Goal: Information Seeking & Learning: Learn about a topic

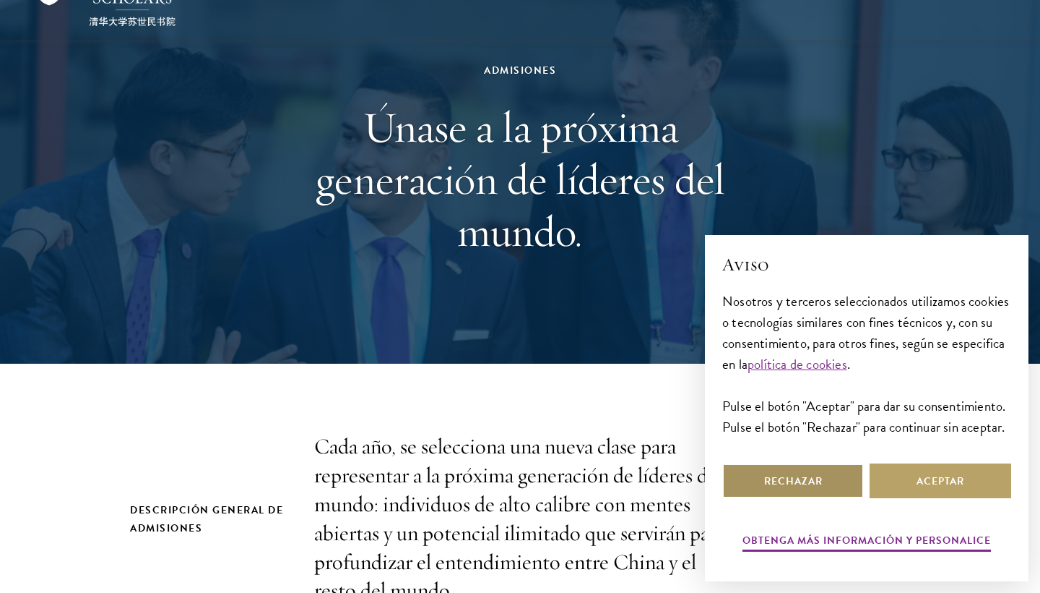
click at [836, 488] on button "Rechazar" at bounding box center [794, 480] width 142 height 35
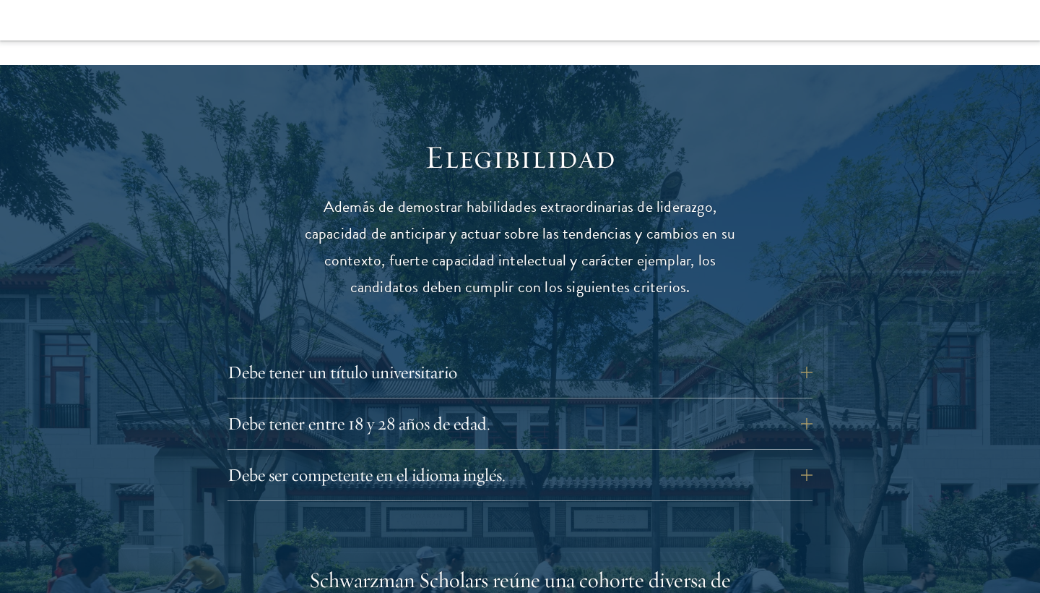
scroll to position [1887, 0]
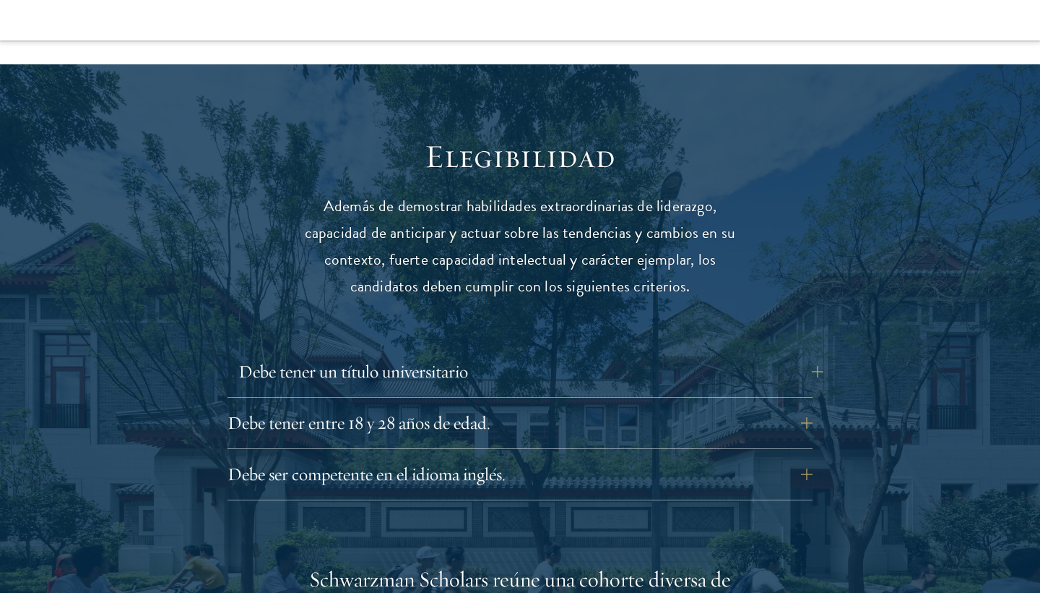
click at [389, 360] on font "Debe tener un título universitario" at bounding box center [353, 371] width 230 height 22
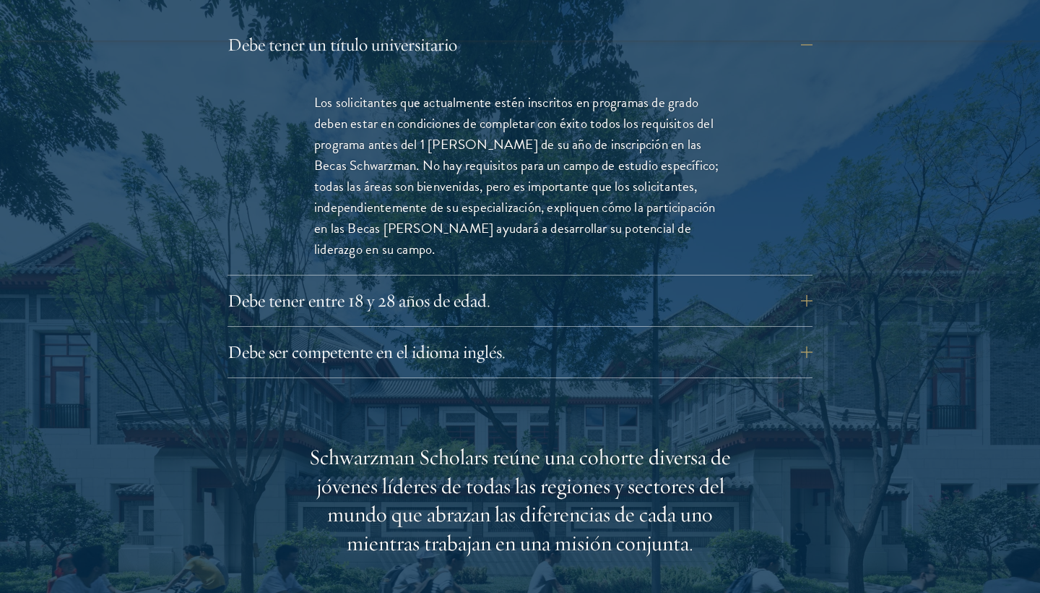
scroll to position [2226, 0]
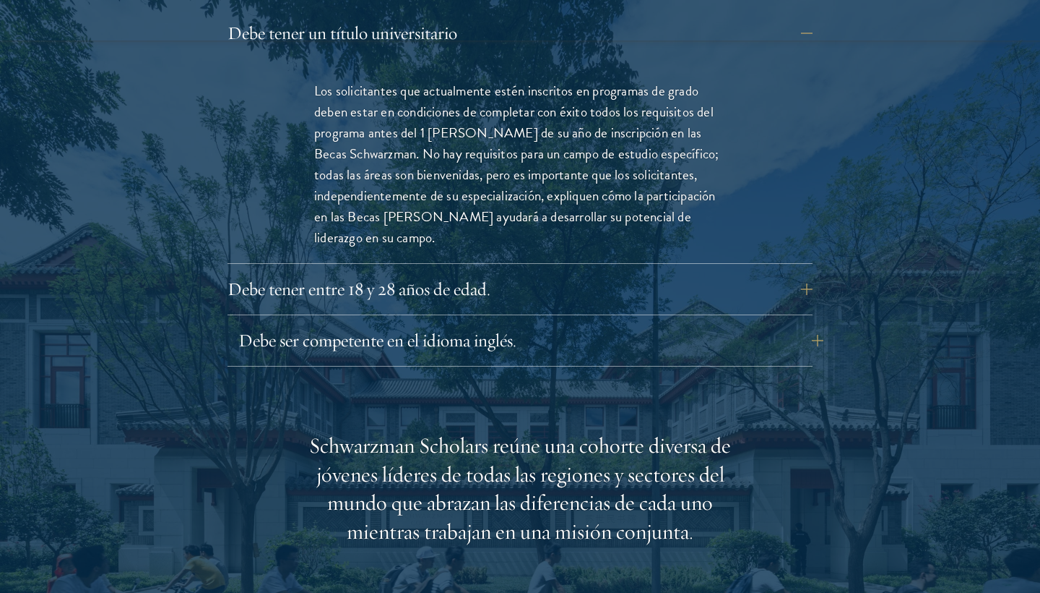
click at [496, 323] on button "Debe ser competente en el idioma inglés." at bounding box center [530, 340] width 585 height 35
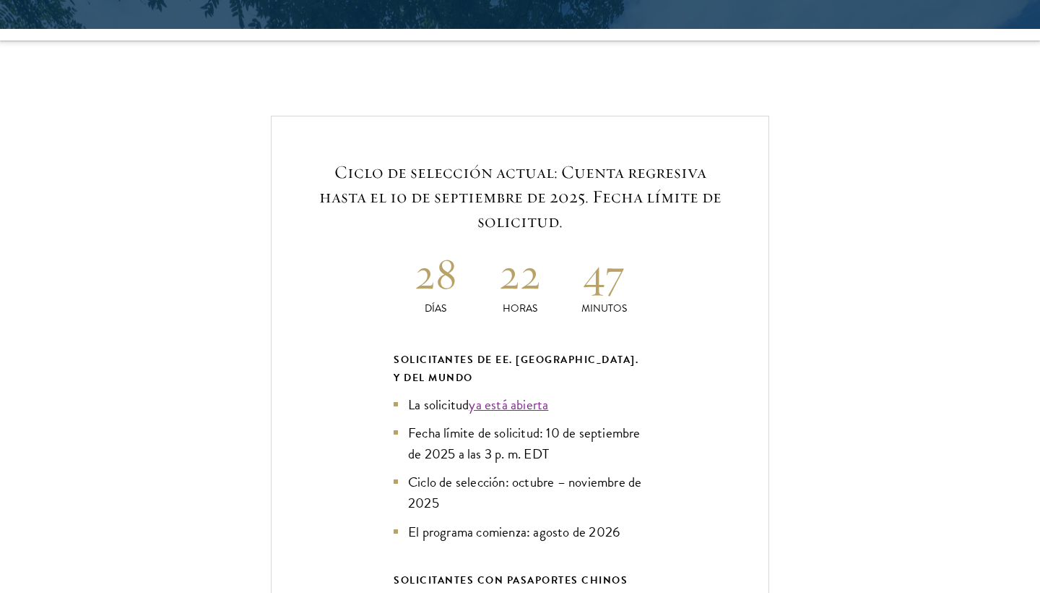
scroll to position [3526, 0]
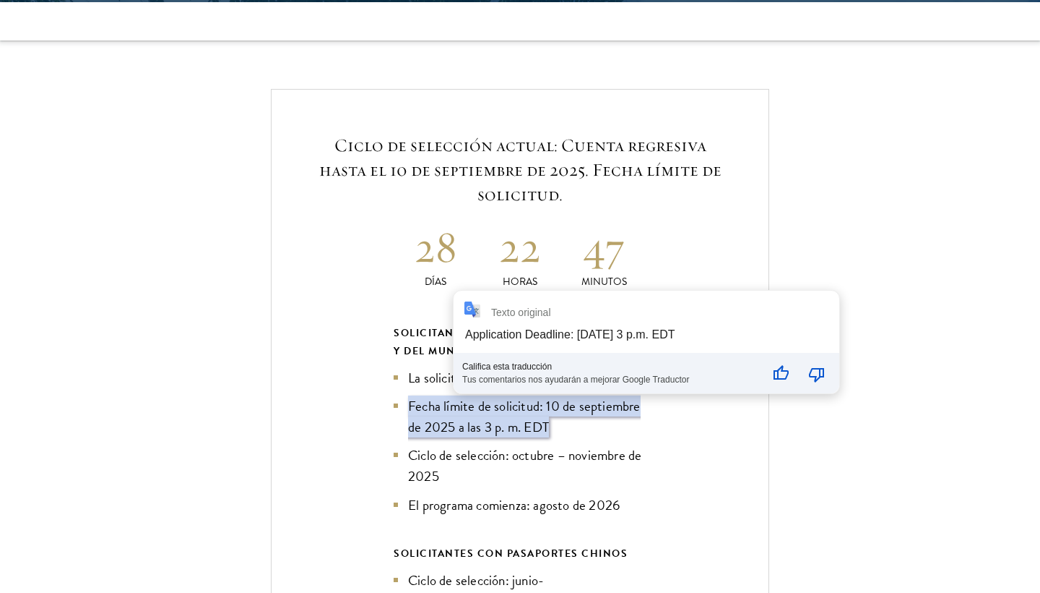
click at [702, 134] on h5 "Ciclo de selección actual: Cuenta regresiva hasta el 10 de septiembre de 2025. …" at bounding box center [520, 170] width 410 height 74
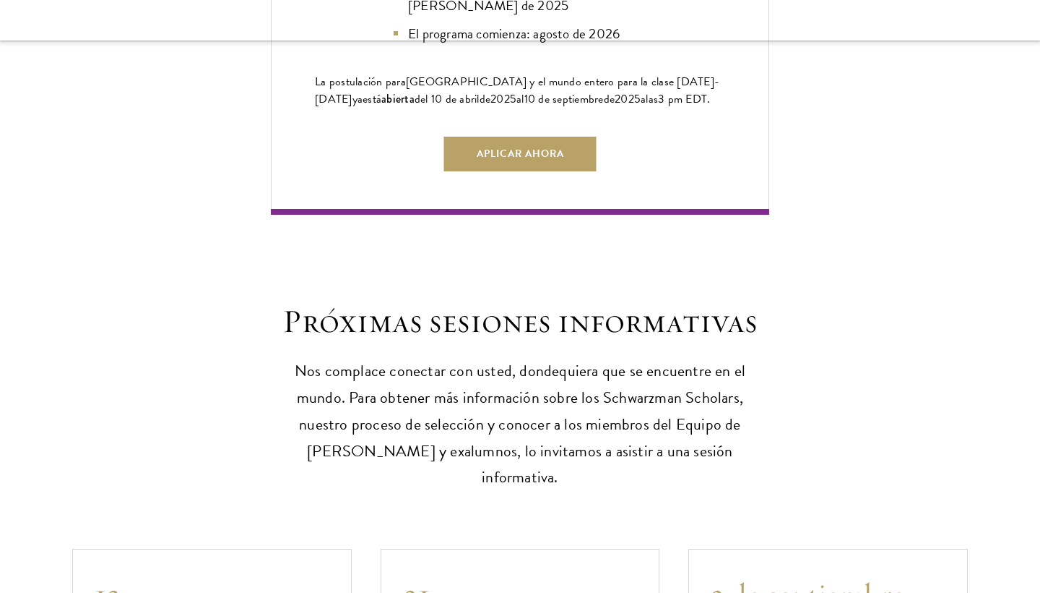
scroll to position [4241, 0]
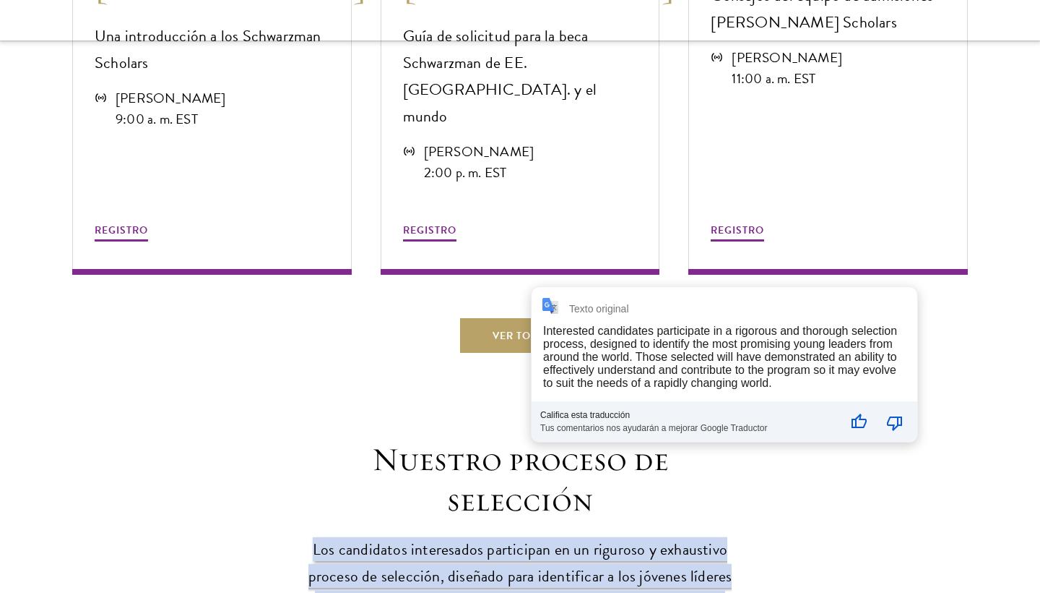
scroll to position [4810, 0]
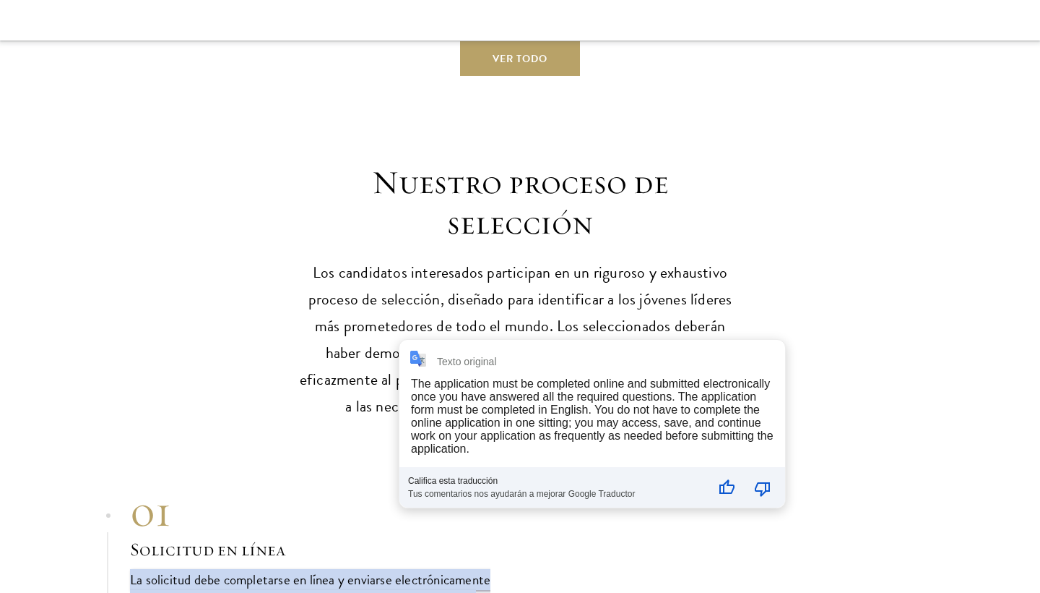
scroll to position [5064, 0]
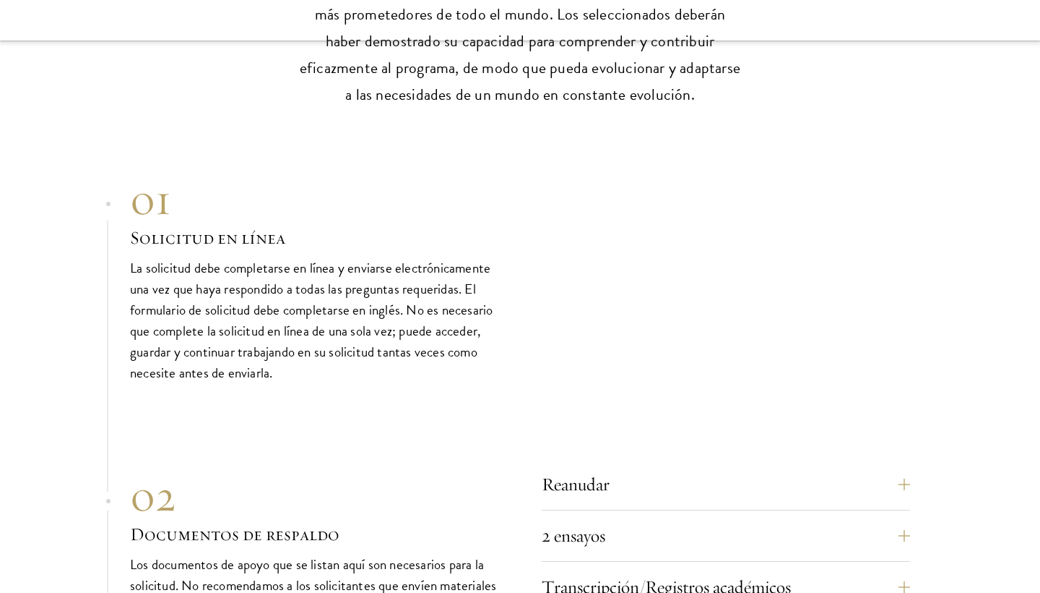
scroll to position [5361, 0]
click at [702, 466] on button "Reanudar" at bounding box center [737, 483] width 369 height 35
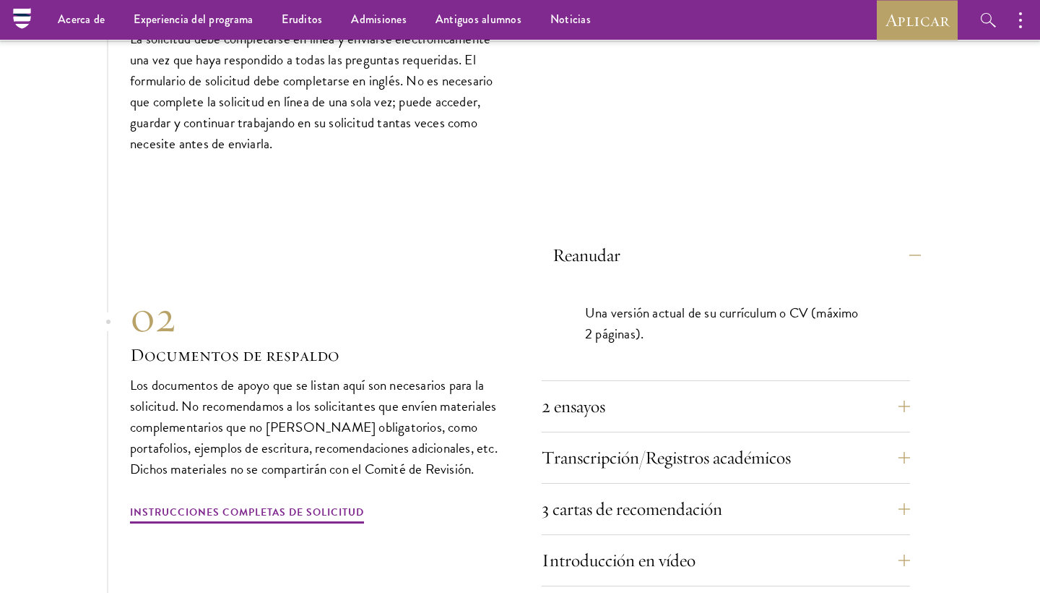
scroll to position [5203, 0]
click at [615, 395] on font "2 ensayos" at bounding box center [585, 406] width 64 height 22
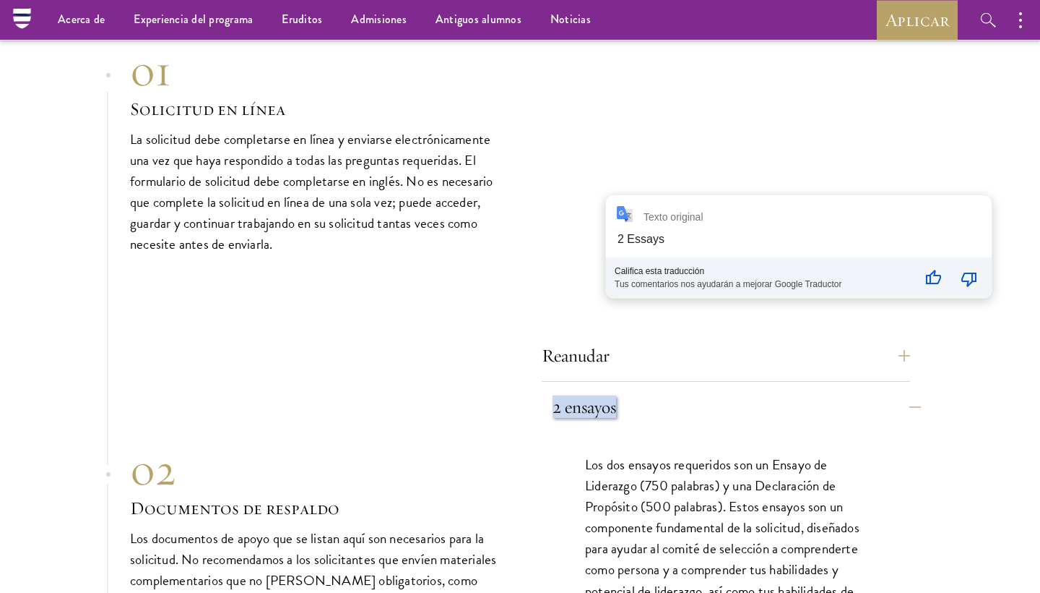
scroll to position [5103, 0]
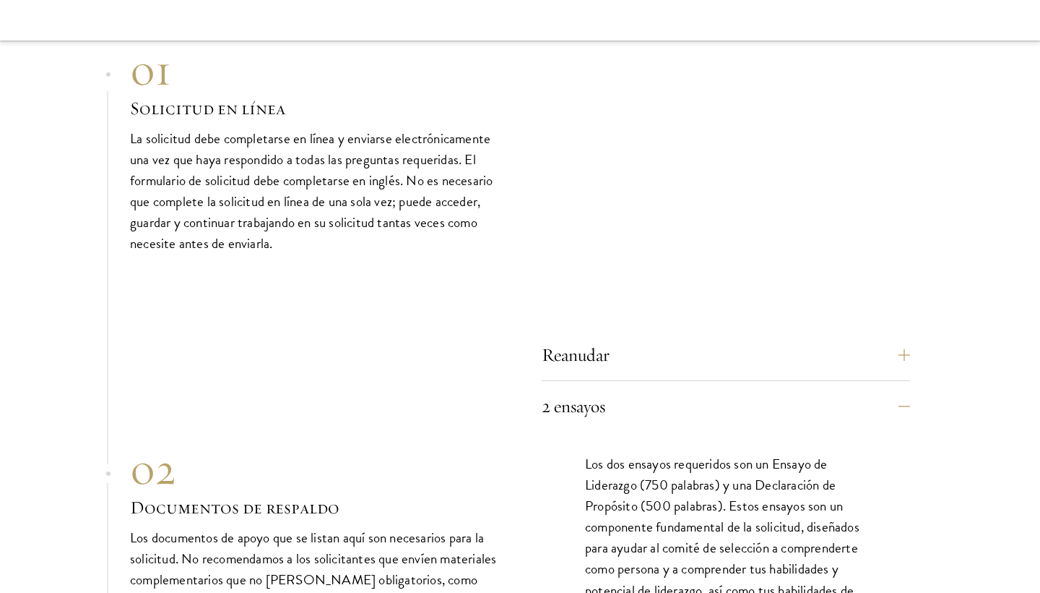
click at [526, 329] on div "Reanudar Una versión actual de su currículum o CV (máximo 2 páginas). 2 ensayos…" at bounding box center [520, 559] width 780 height 461
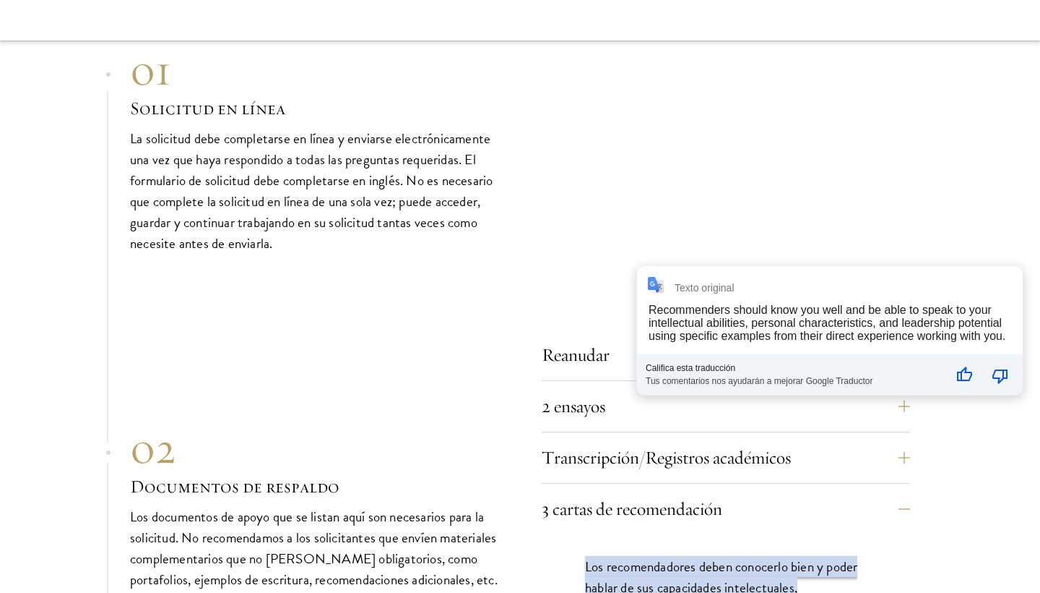
click at [540, 329] on div "Reanudar Una versión actual de su currículum o CV (máximo 2 páginas). 2 ensayos…" at bounding box center [520, 538] width 780 height 419
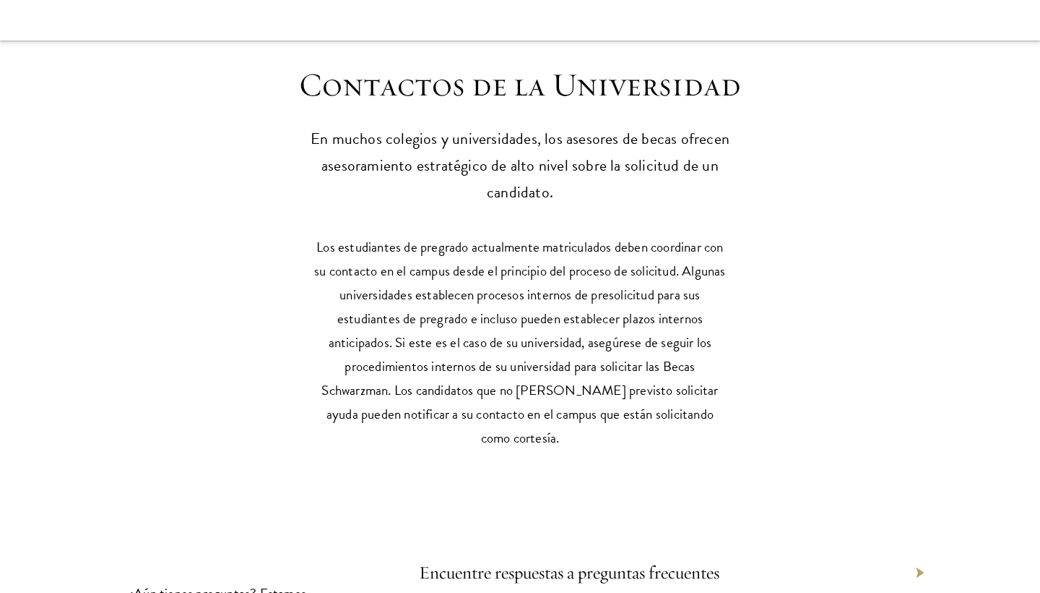
scroll to position [7168, 0]
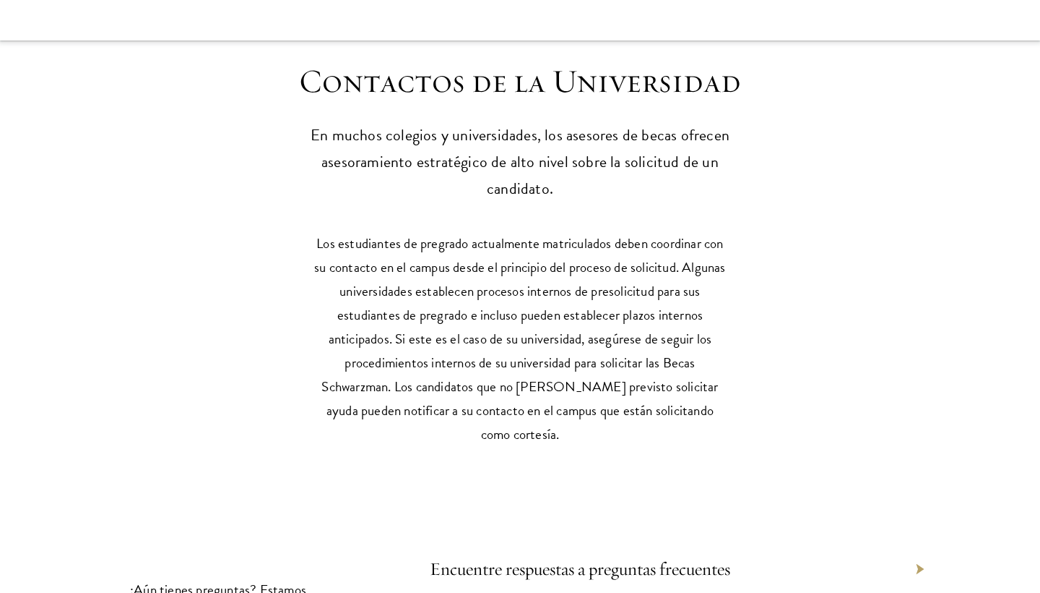
click at [642, 557] on font "Encuentre respuestas a preguntas frecuentes" at bounding box center [580, 568] width 301 height 22
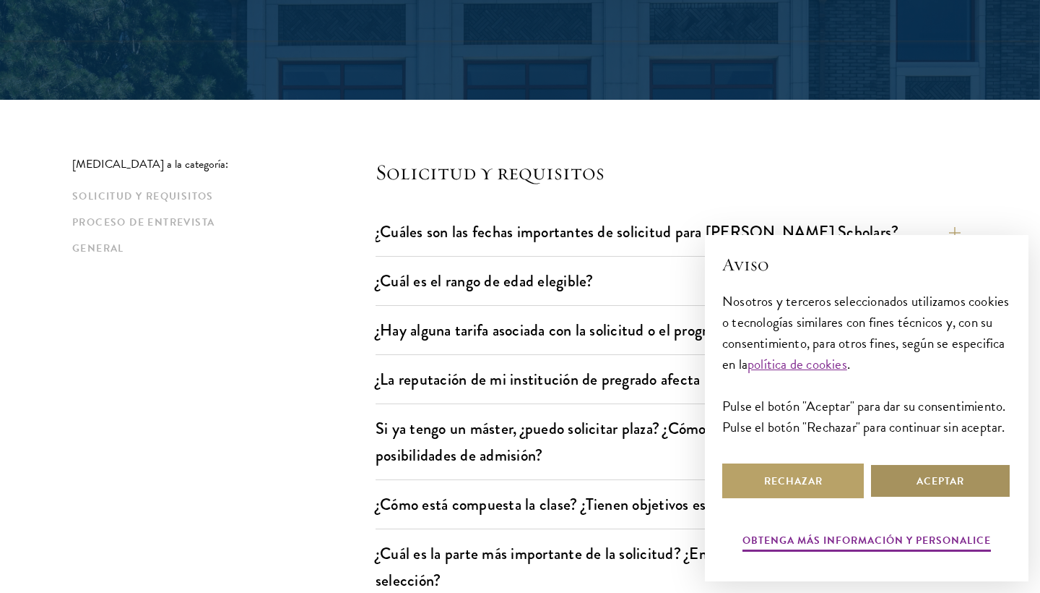
click at [888, 482] on button "Aceptar" at bounding box center [941, 480] width 142 height 35
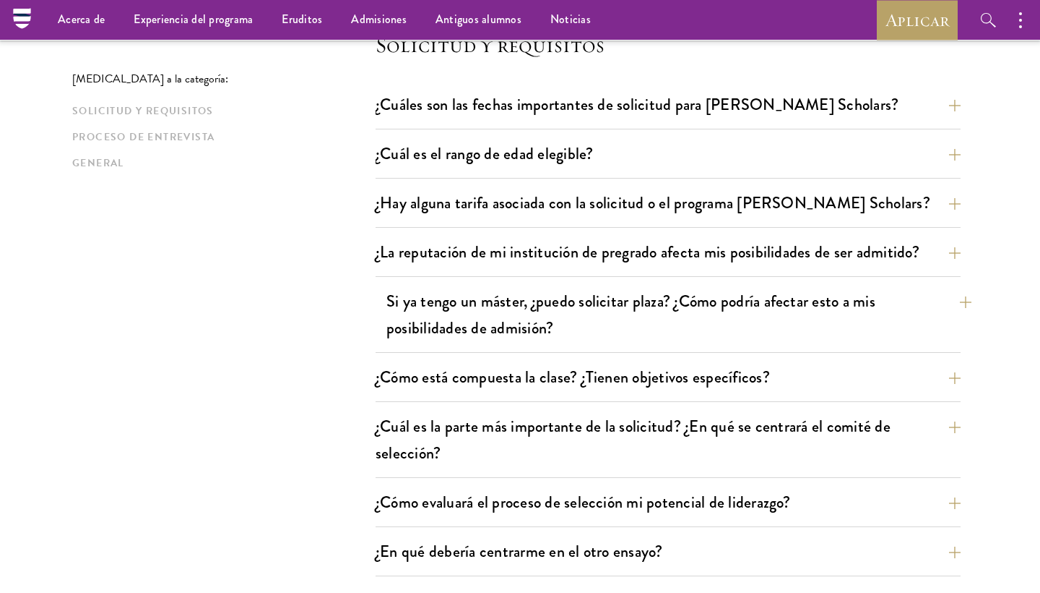
scroll to position [436, 0]
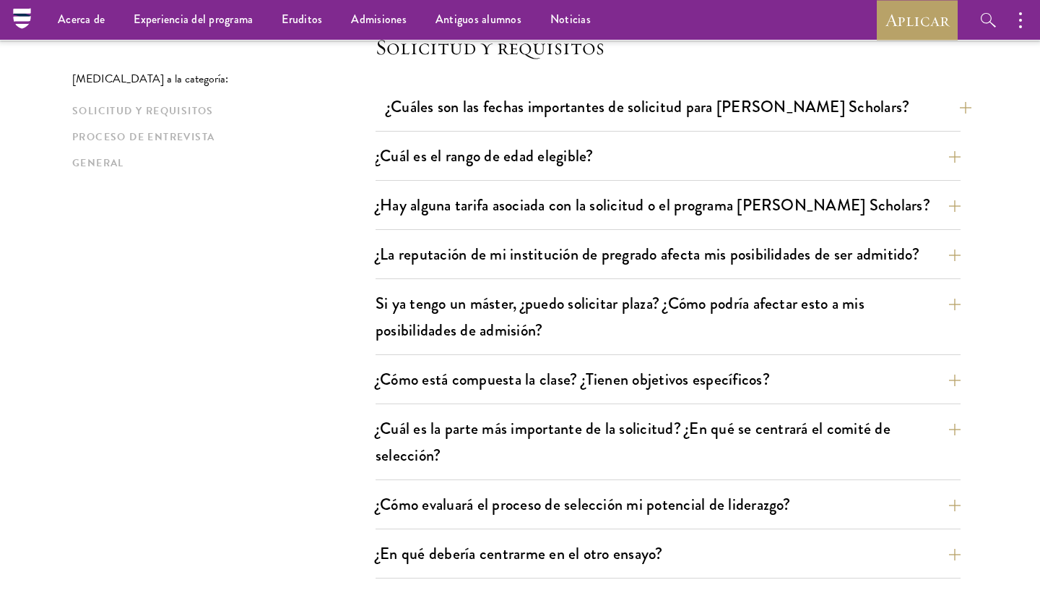
click at [783, 109] on font "¿Cuáles son las fechas importantes de solicitud para Schwarzman Scholars?" at bounding box center [648, 107] width 523 height 24
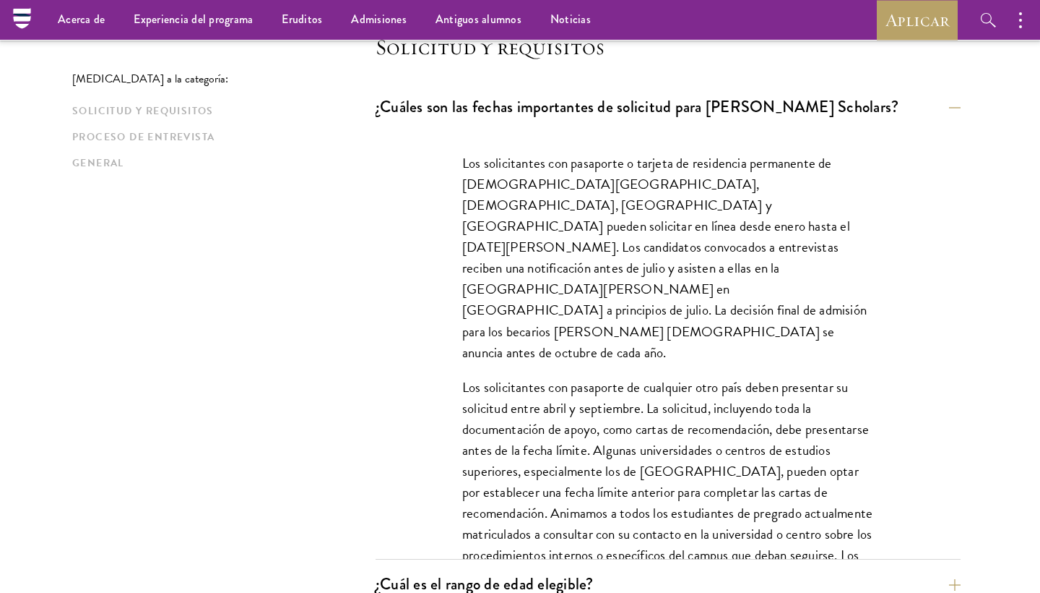
click at [938, 314] on div "Los solicitantes con pasaporte o tarjeta de residencia permanente de China cont…" at bounding box center [668, 345] width 585 height 428
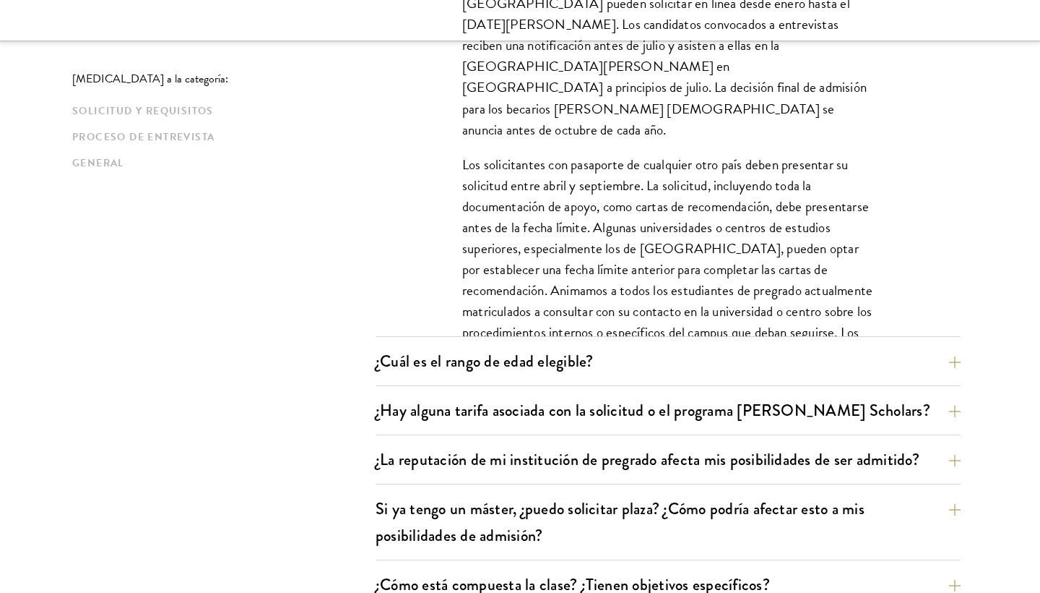
scroll to position [843, 0]
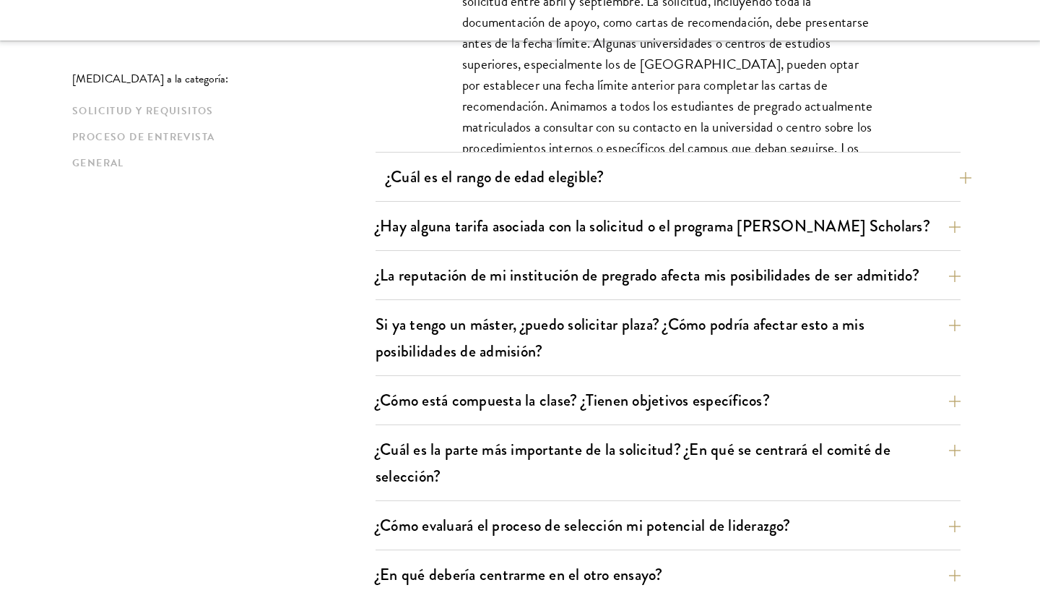
click at [783, 185] on button "¿Cuál es el rango de edad elegible?" at bounding box center [679, 176] width 585 height 33
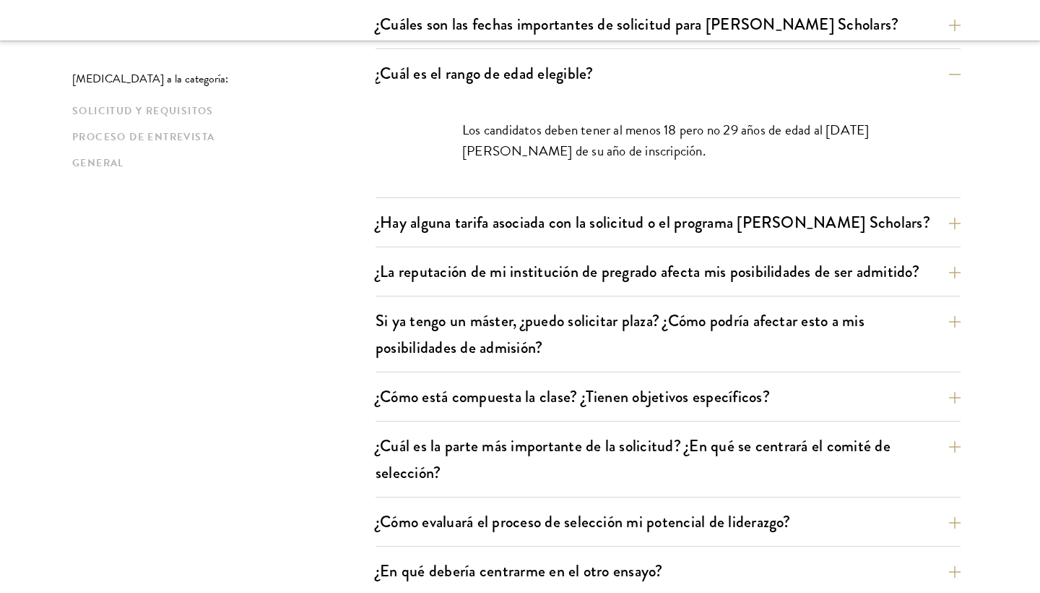
scroll to position [525, 0]
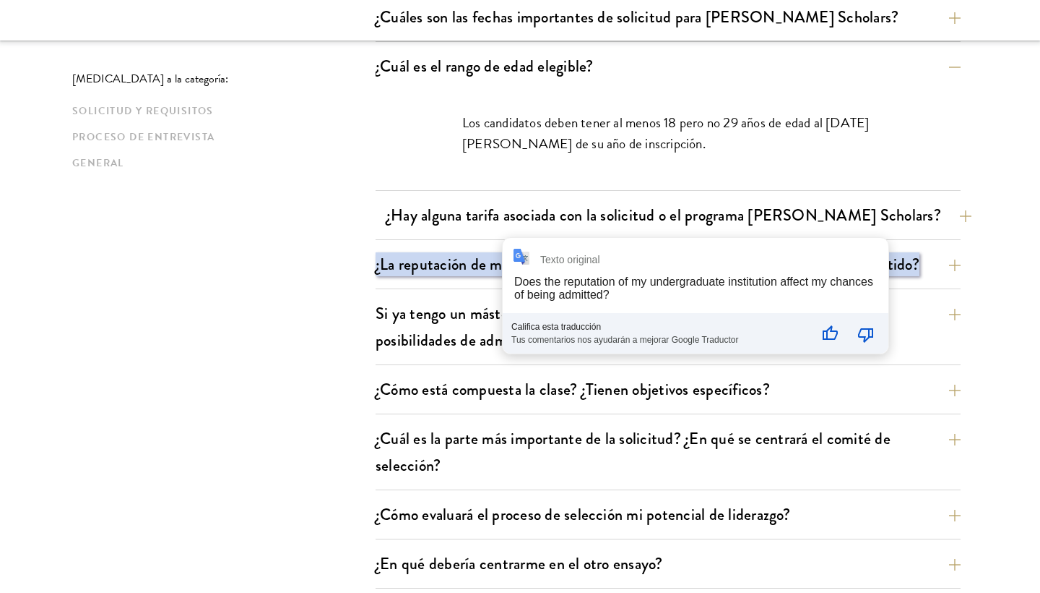
click at [612, 216] on font "¿Hay alguna tarifa asociada con la solicitud o el programa Schwarzman Scholars?" at bounding box center [664, 215] width 555 height 24
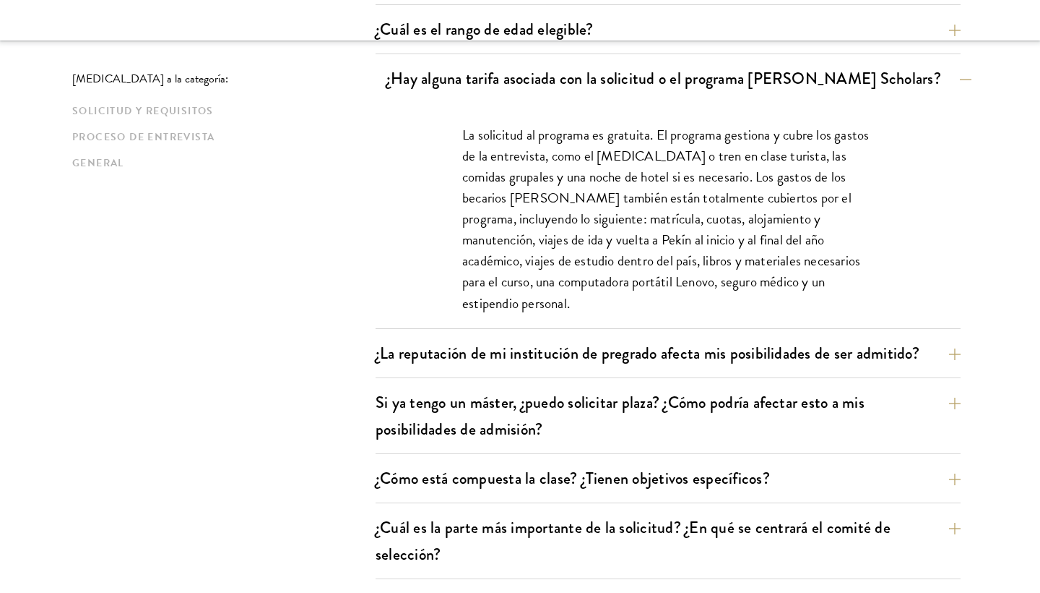
scroll to position [564, 0]
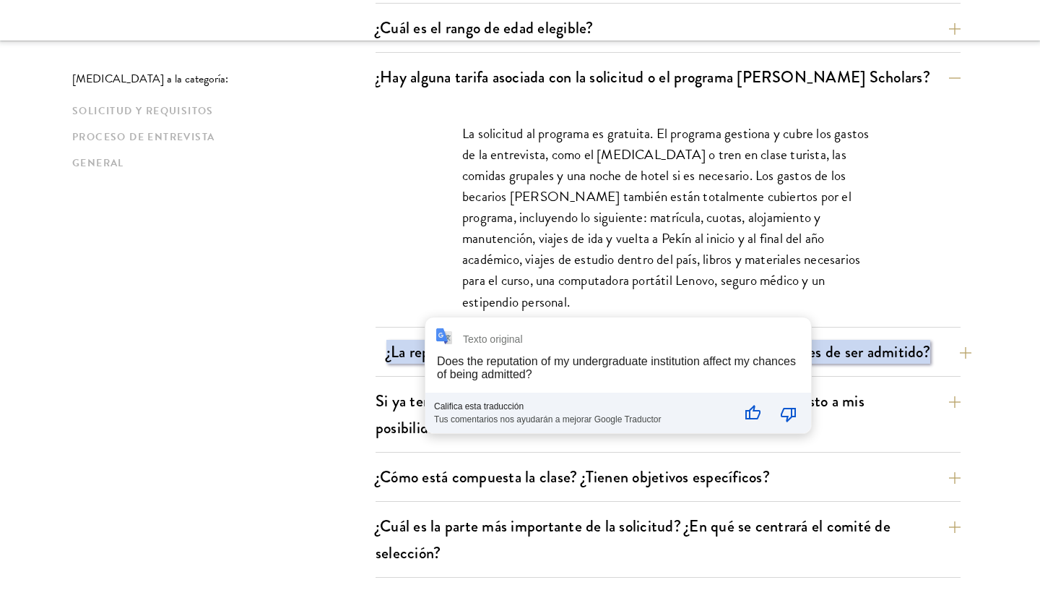
click at [434, 350] on div "Texto original Does the reputation of my undergraduate institution affect my ch…" at bounding box center [619, 375] width 386 height 116
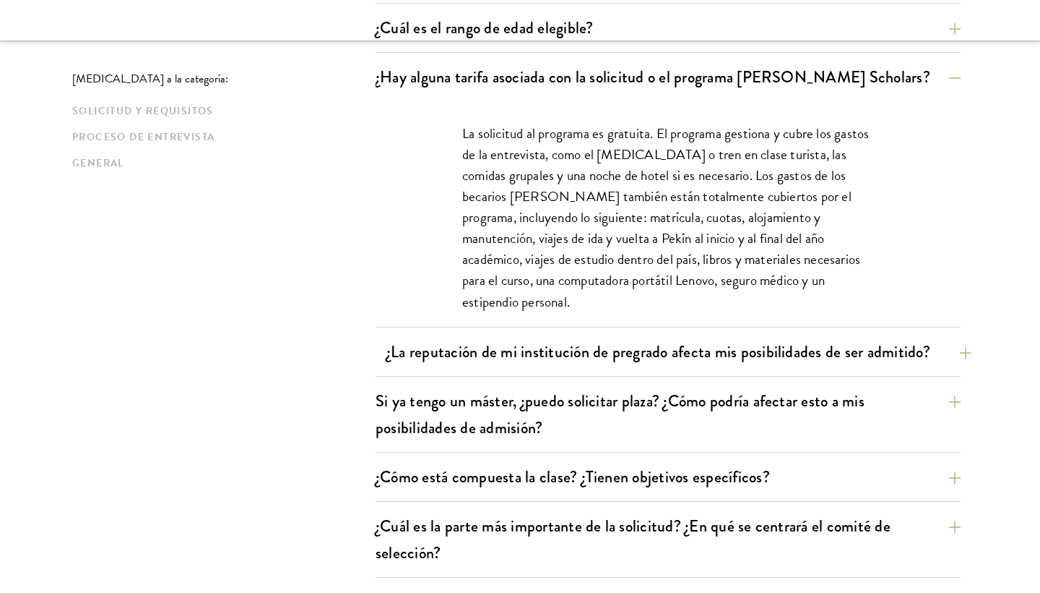
click at [962, 353] on button "¿La reputación de mi institución de pregrado afecta mis posibilidades de ser ad…" at bounding box center [679, 351] width 585 height 33
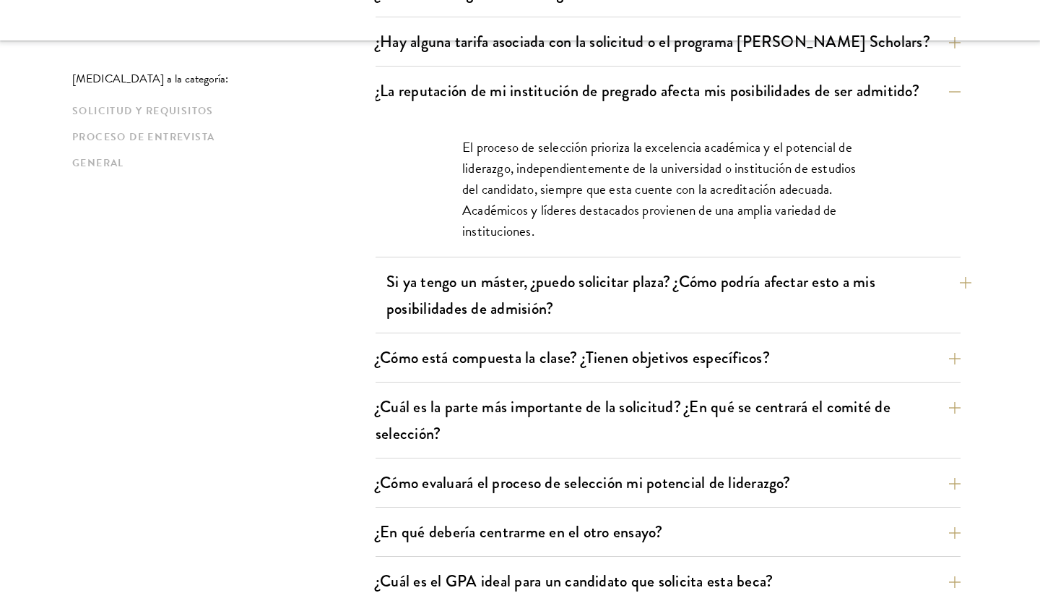
scroll to position [606, 0]
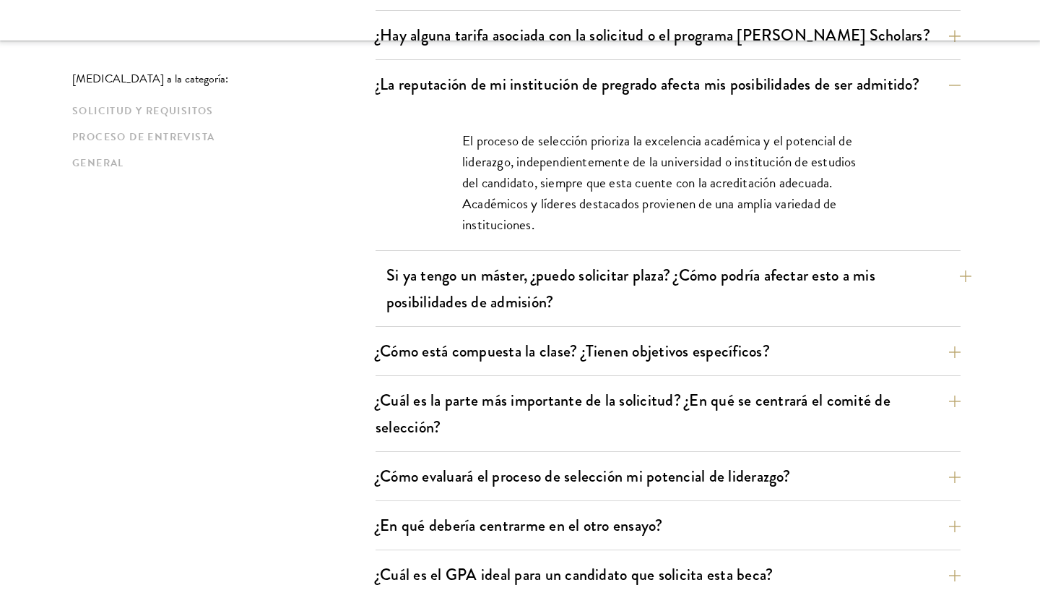
click at [924, 298] on button "Si ya tengo un máster, ¿puedo solicitar plaza? ¿Cómo podría afectar esto a mis …" at bounding box center [679, 288] width 585 height 59
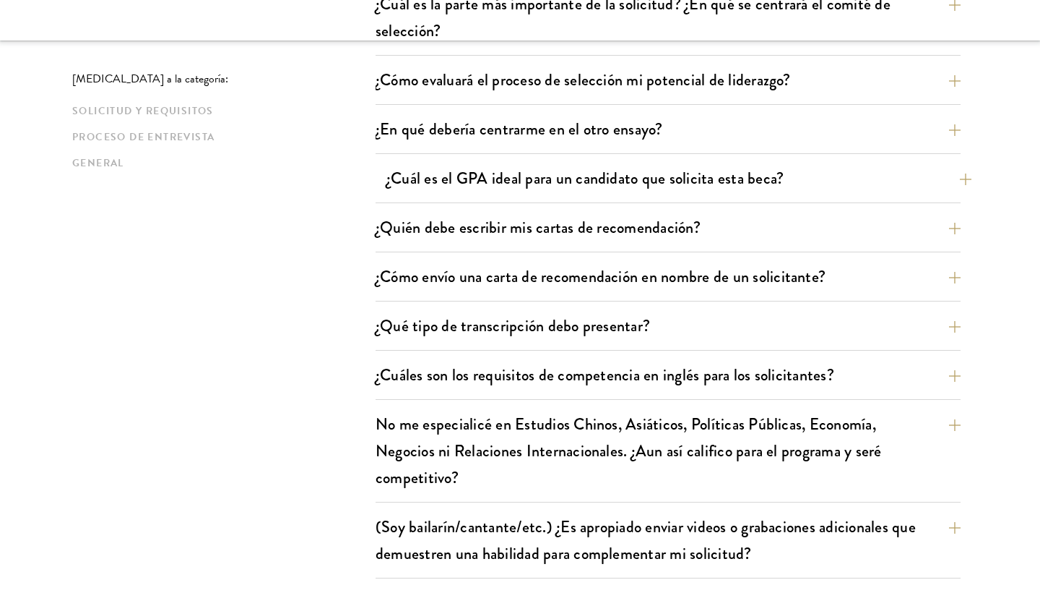
scroll to position [1044, 0]
click at [908, 184] on button "¿Cuál es el GPA ideal para un candidato que solicita esta beca?" at bounding box center [679, 177] width 585 height 33
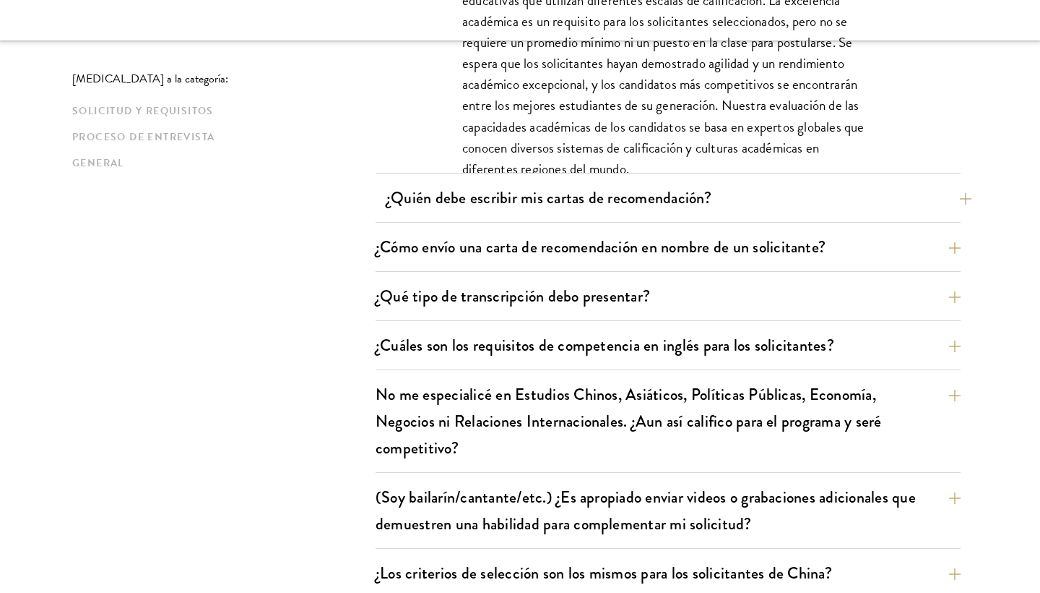
scroll to position [1143, 0]
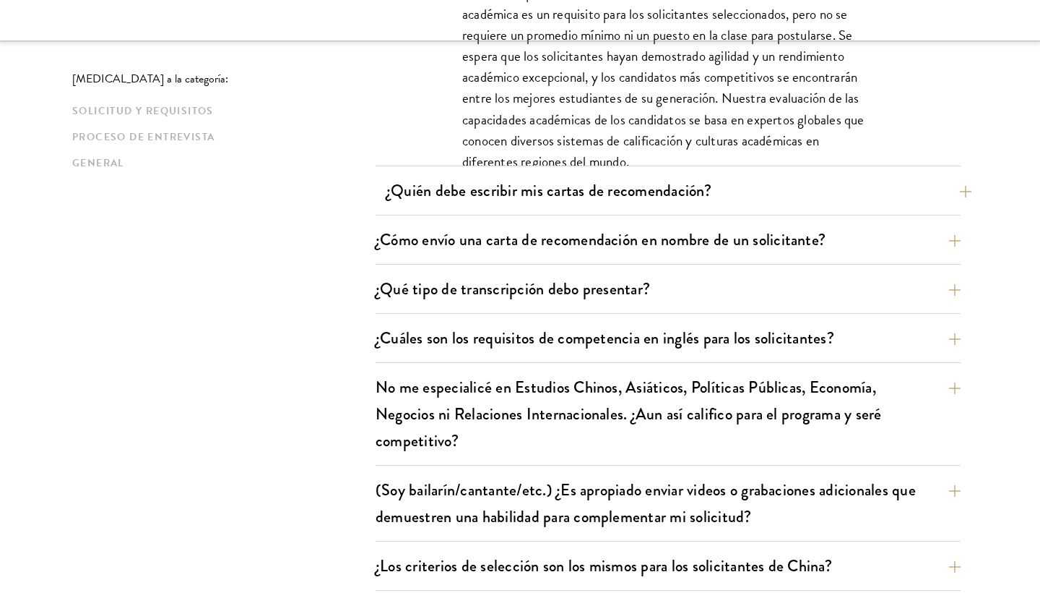
click at [949, 197] on button "¿Quién debe escribir mis cartas de recomendación?" at bounding box center [679, 190] width 585 height 33
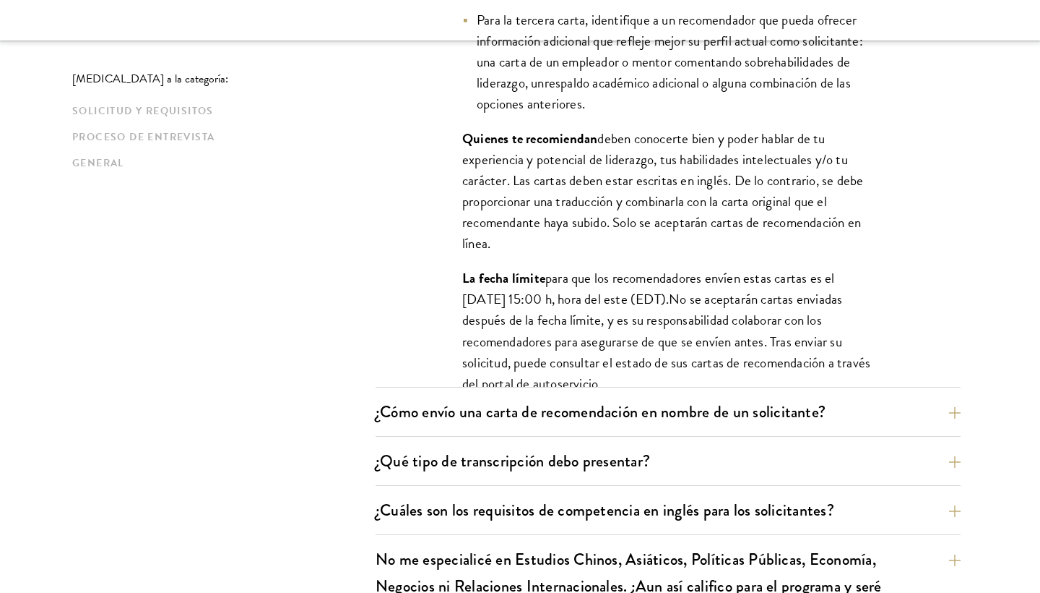
scroll to position [1374, 0]
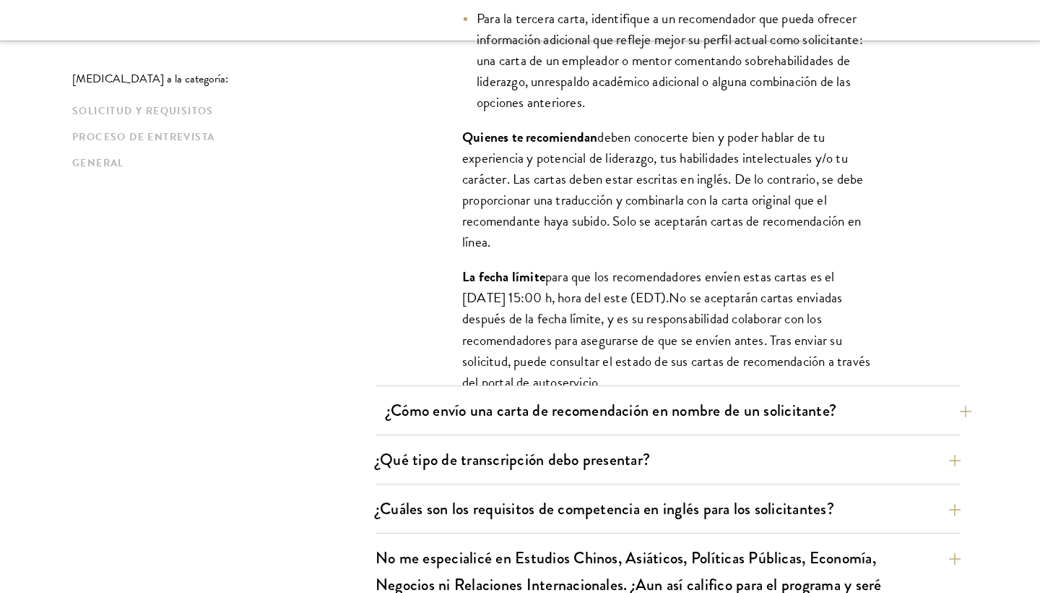
click at [757, 410] on font "¿Cómo envío una carta de recomendación en nombre de un solicitante?" at bounding box center [612, 410] width 450 height 24
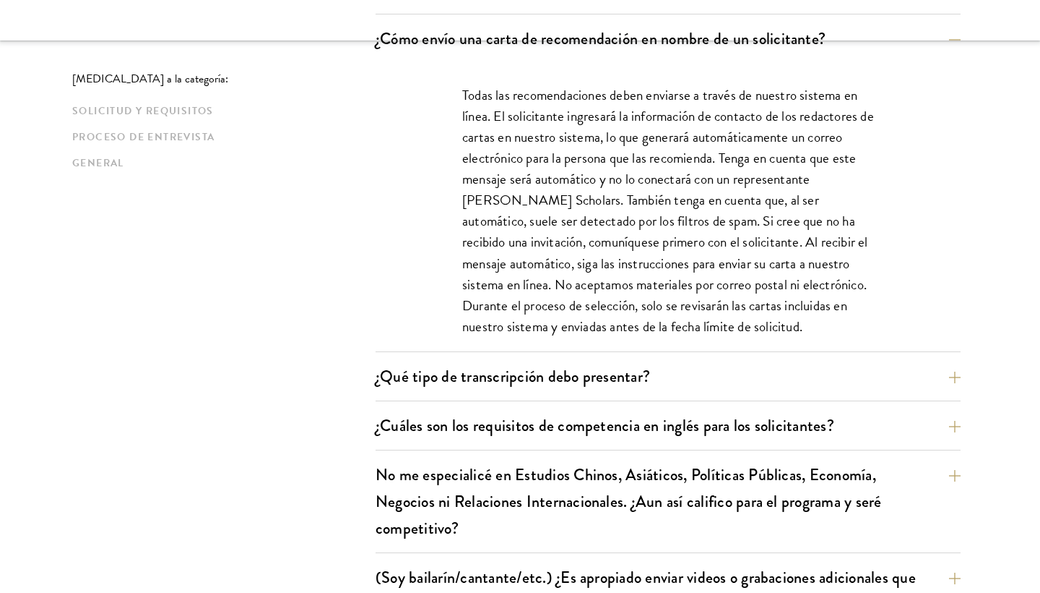
scroll to position [1200, 0]
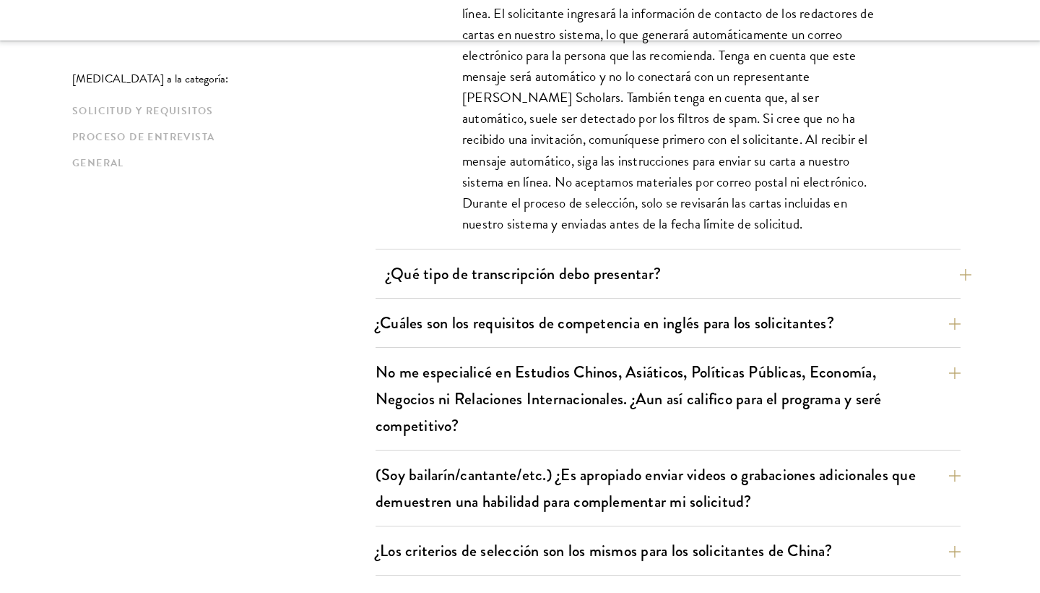
click at [659, 277] on font "¿Qué tipo de transcripción debo presentar?" at bounding box center [524, 274] width 275 height 24
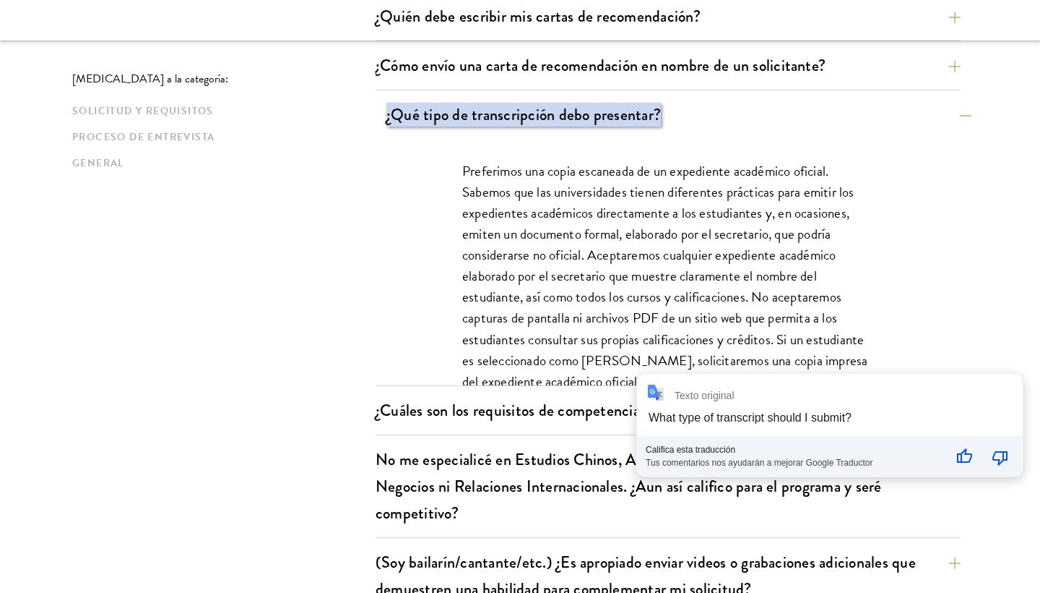
scroll to position [1074, 0]
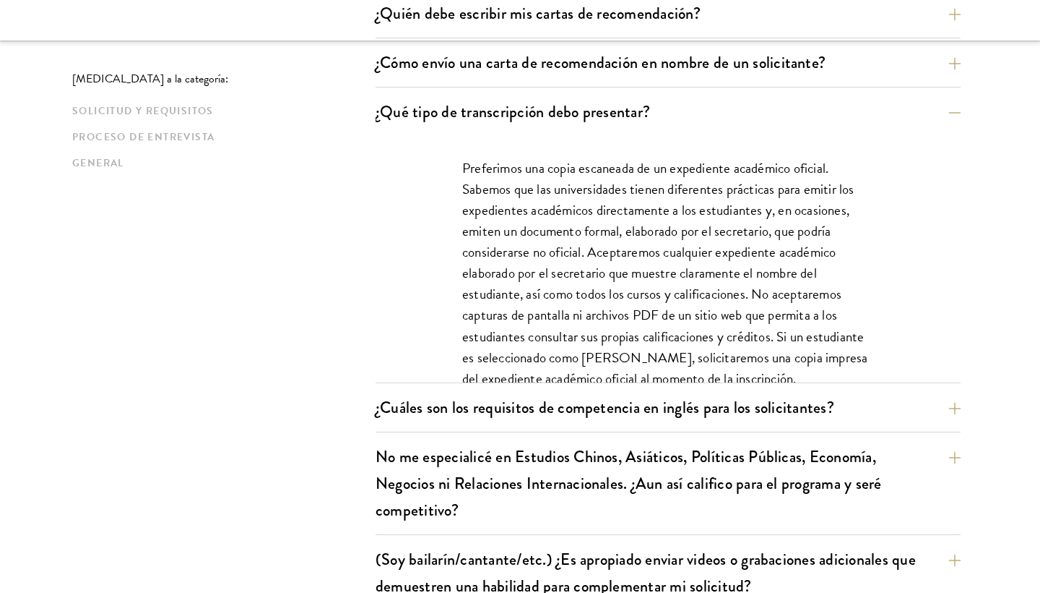
click at [563, 429] on div "¿Cuáles son los requisitos de competencia en inglés para los solicitantes? Los …" at bounding box center [668, 411] width 585 height 41
click at [637, 402] on font "¿Cuáles son los requisitos de competencia en inglés para los solicitantes?" at bounding box center [616, 407] width 459 height 24
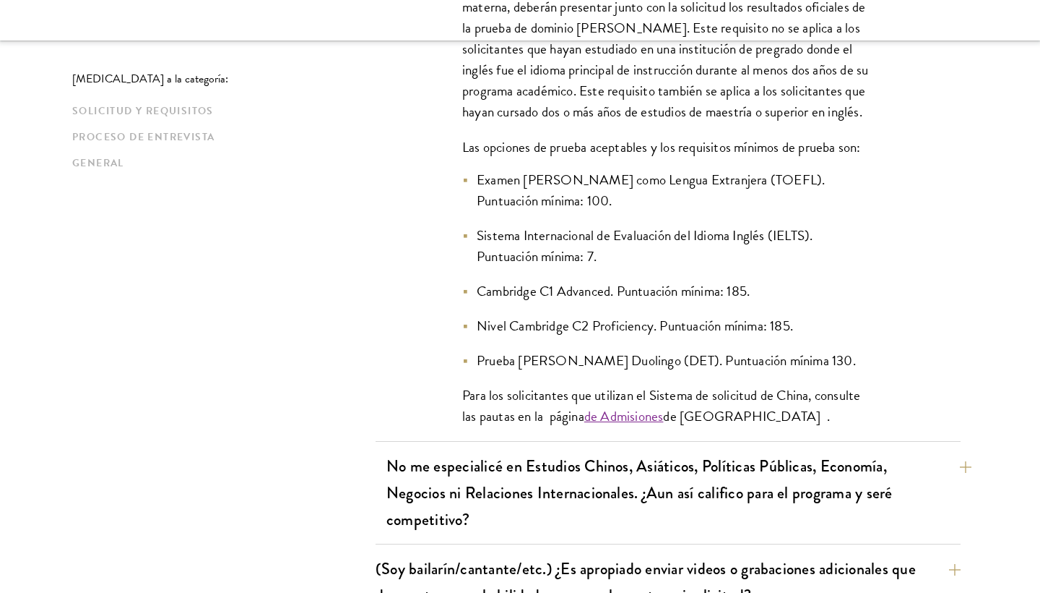
scroll to position [1452, 0]
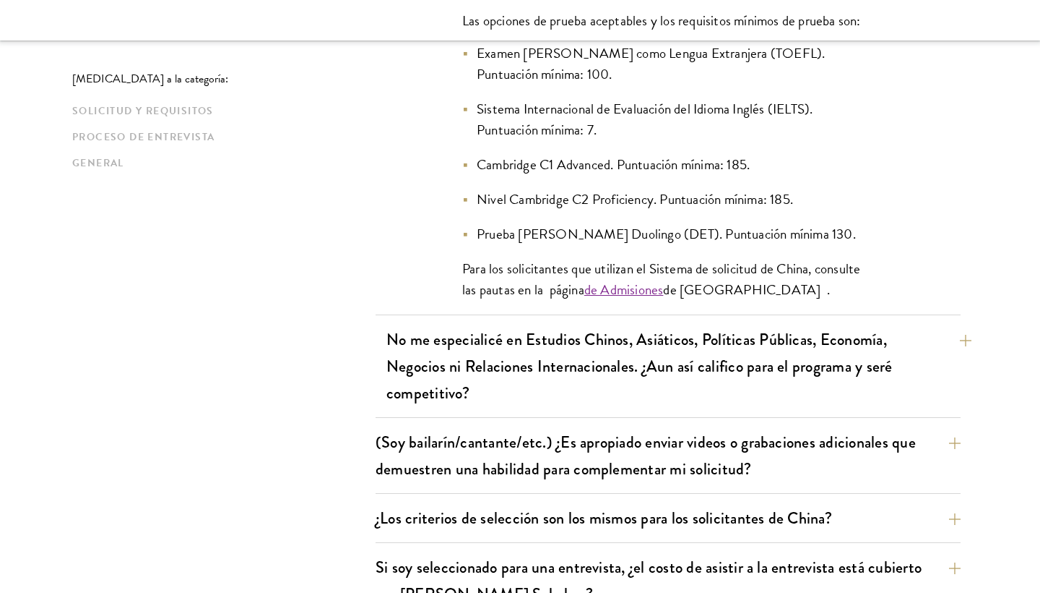
click at [856, 351] on button "No me especialicé en Estudios Chinos, Asiáticos, Políticas Públicas, Economía, …" at bounding box center [679, 366] width 585 height 86
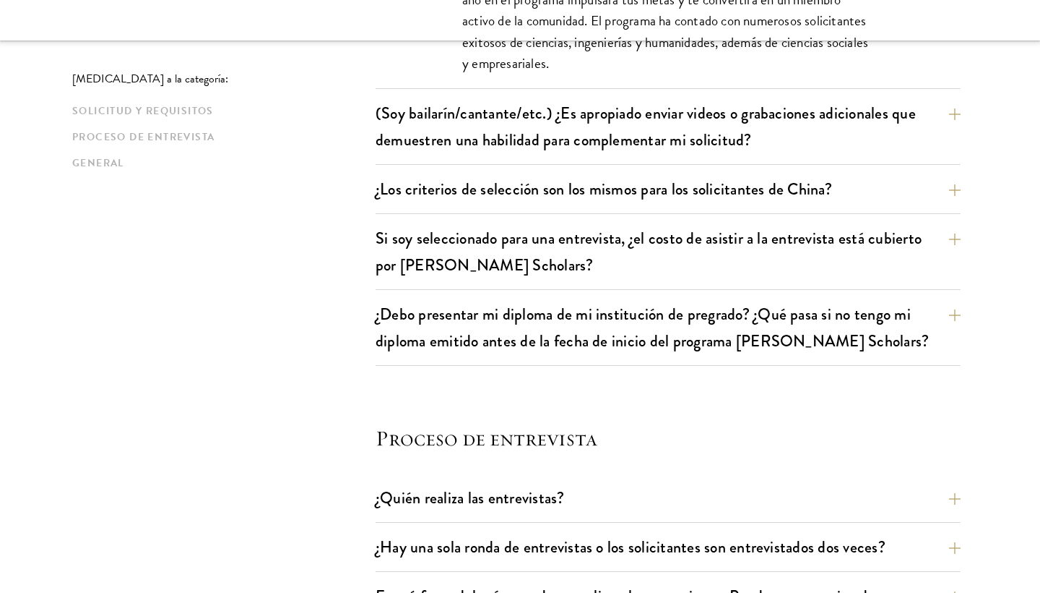
scroll to position [1521, 0]
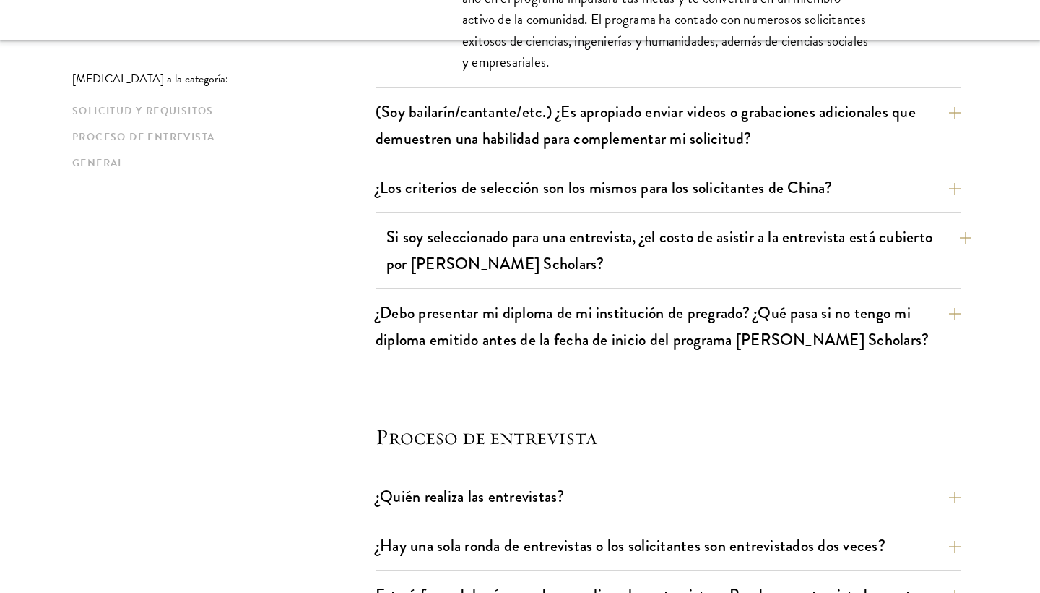
click at [860, 240] on font "Si soy seleccionado para una entrevista, ¿el costo de asistir a la entrevista e…" at bounding box center [660, 250] width 546 height 51
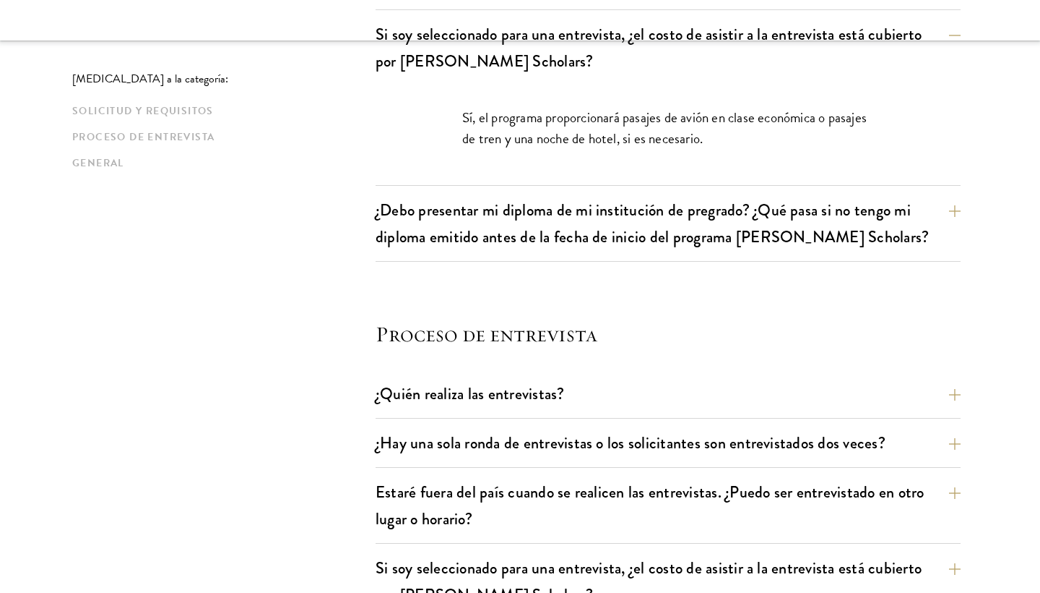
scroll to position [1480, 0]
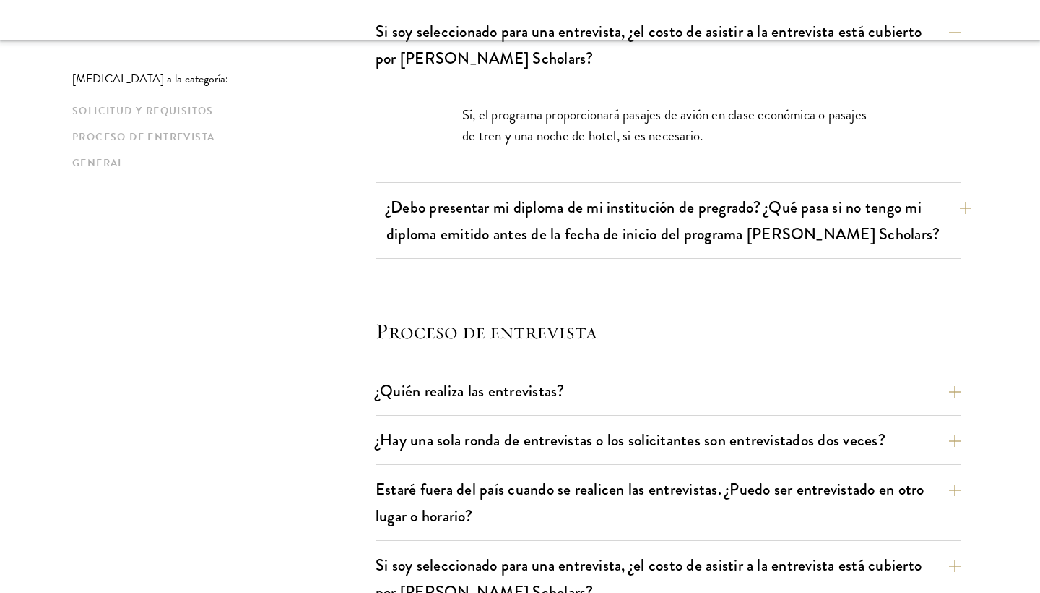
click at [857, 219] on button "¿Debo presentar mi diploma de mi institución de pregrado? ¿Qué pasa si no tengo…" at bounding box center [679, 220] width 585 height 59
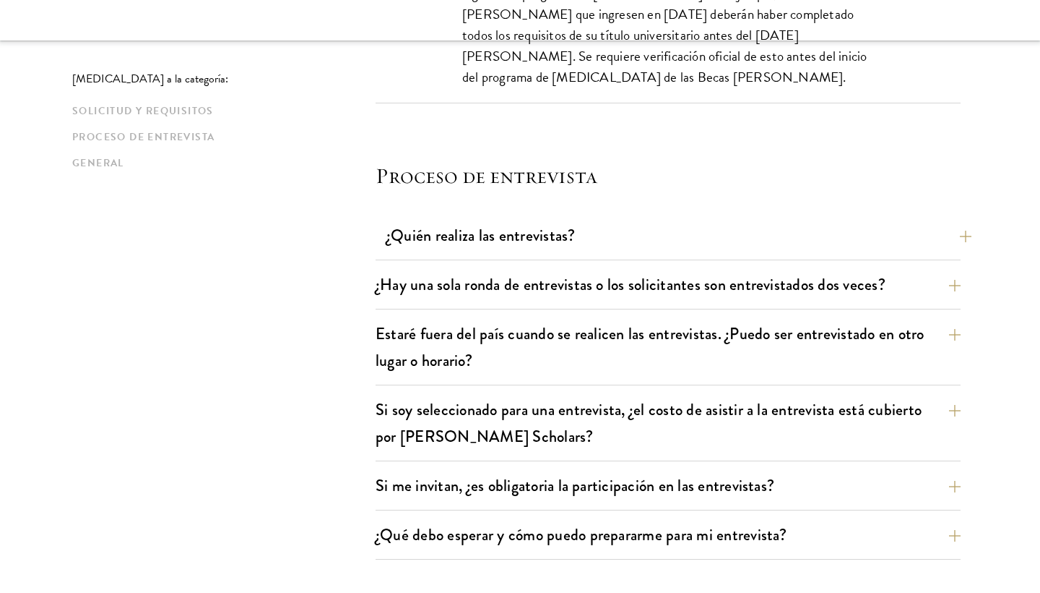
scroll to position [1724, 0]
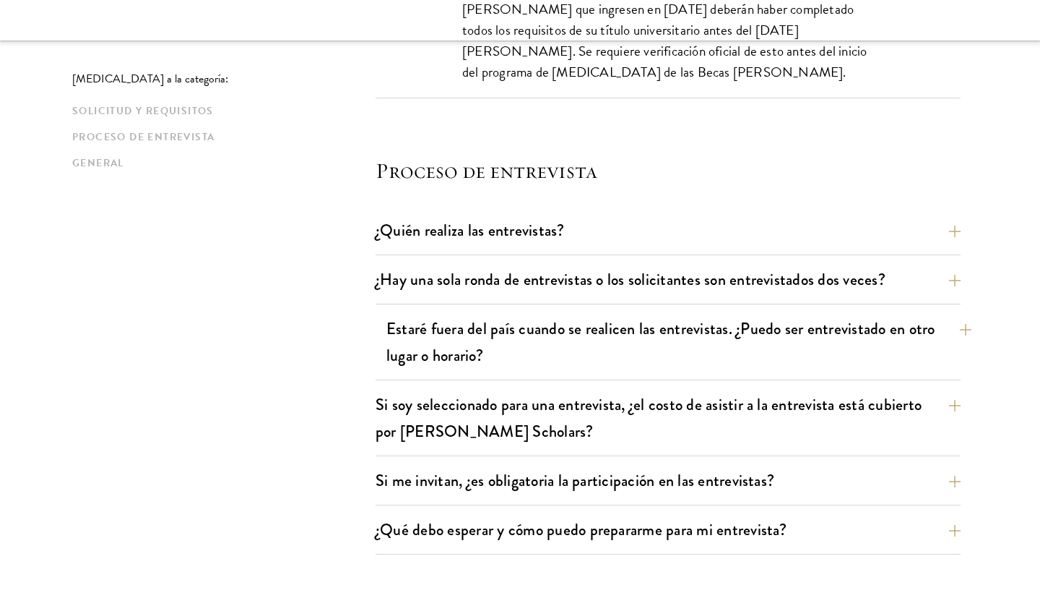
click at [689, 317] on font "Estaré fuera del país cuando se realicen las entrevistas. ¿Puedo ser entrevista…" at bounding box center [661, 341] width 549 height 51
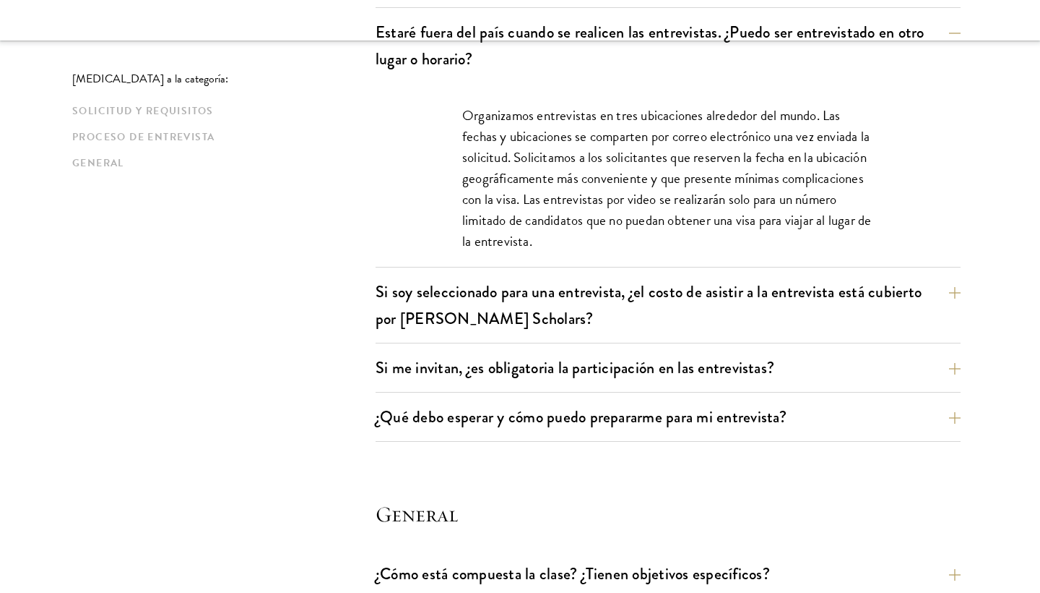
scroll to position [1841, 0]
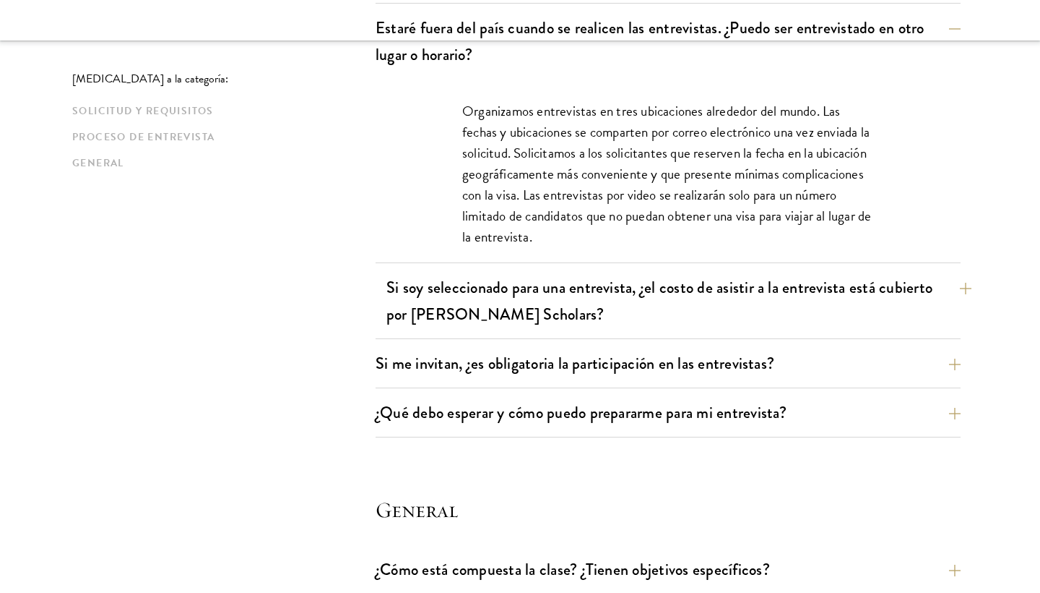
click at [897, 311] on button "Si soy seleccionado para una entrevista, ¿el costo de asistir a la entrevista e…" at bounding box center [679, 300] width 585 height 59
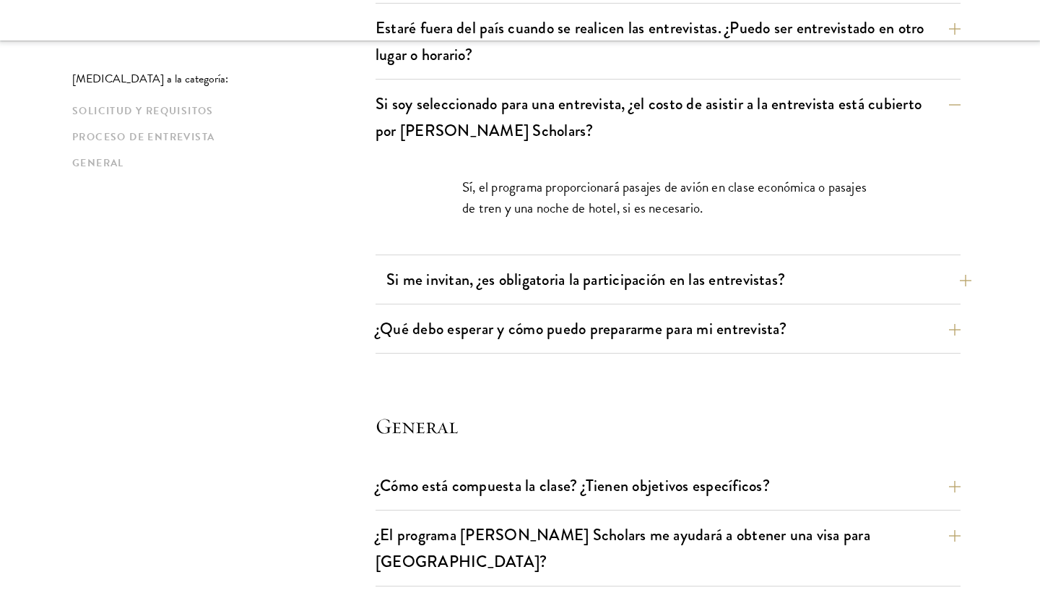
click at [851, 273] on button "Si me invitan, ¿es obligatoria la participación en las entrevistas?" at bounding box center [679, 279] width 585 height 33
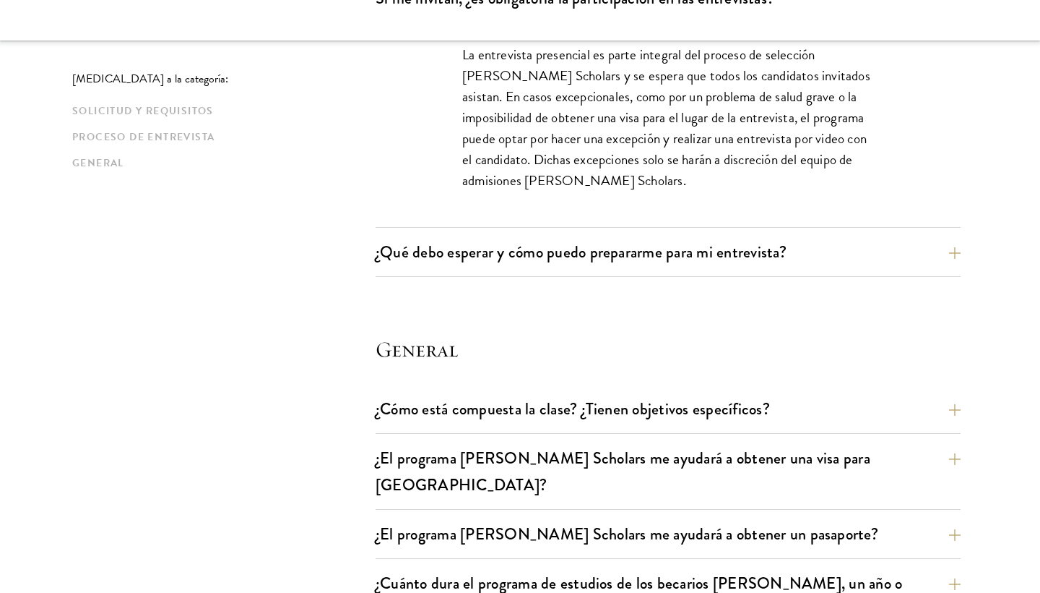
scroll to position [2024, 0]
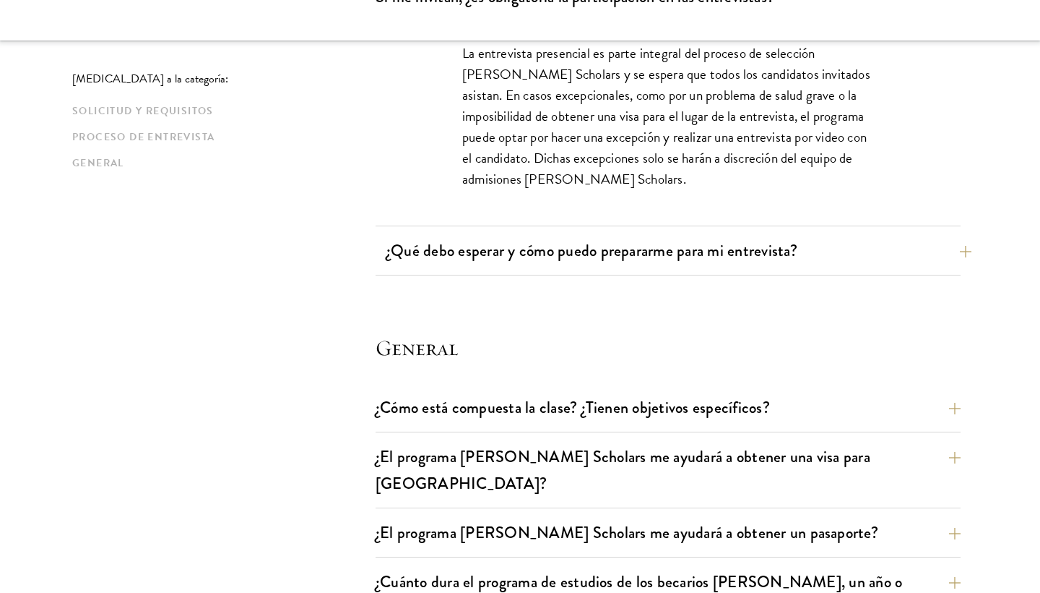
click at [834, 250] on button "¿Qué debo esperar y cómo puedo prepararme para mi entrevista?" at bounding box center [679, 250] width 585 height 33
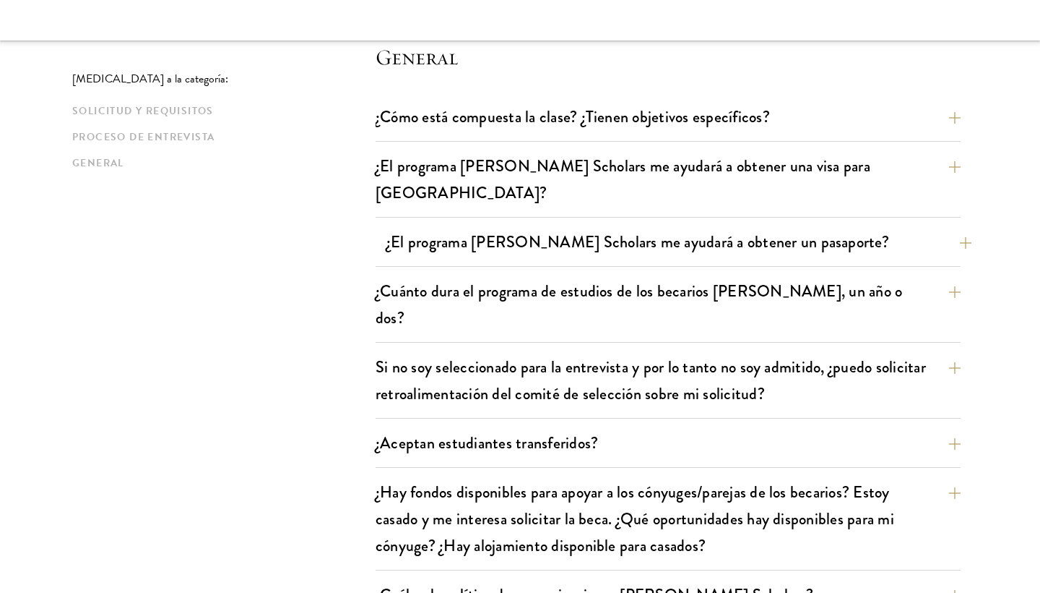
scroll to position [3004, 0]
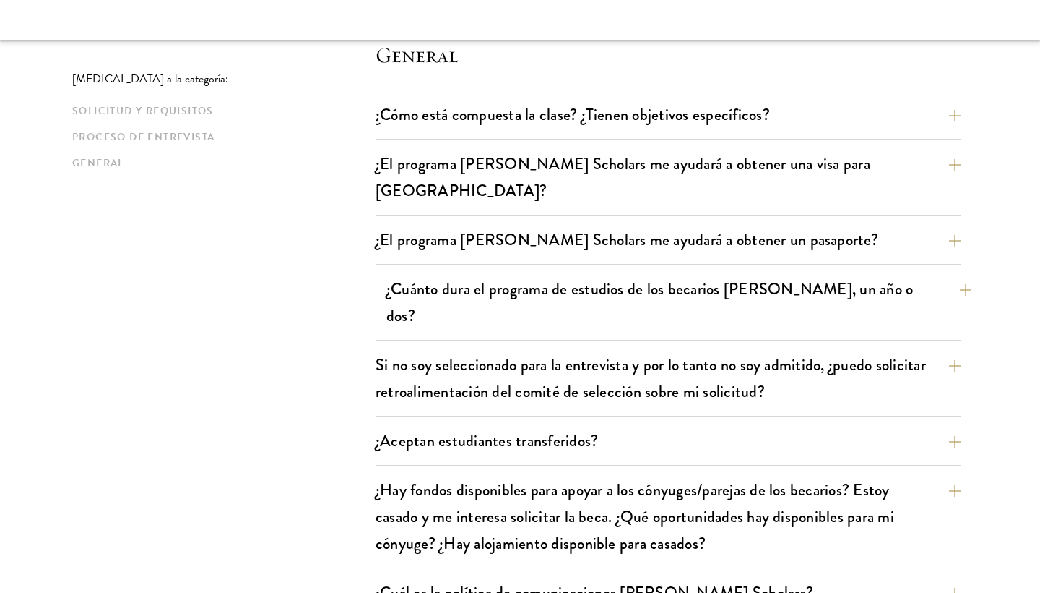
click at [668, 277] on font "¿Cuánto dura el programa de estudios de los becarios Schwarzman, un año o dos?" at bounding box center [650, 302] width 527 height 51
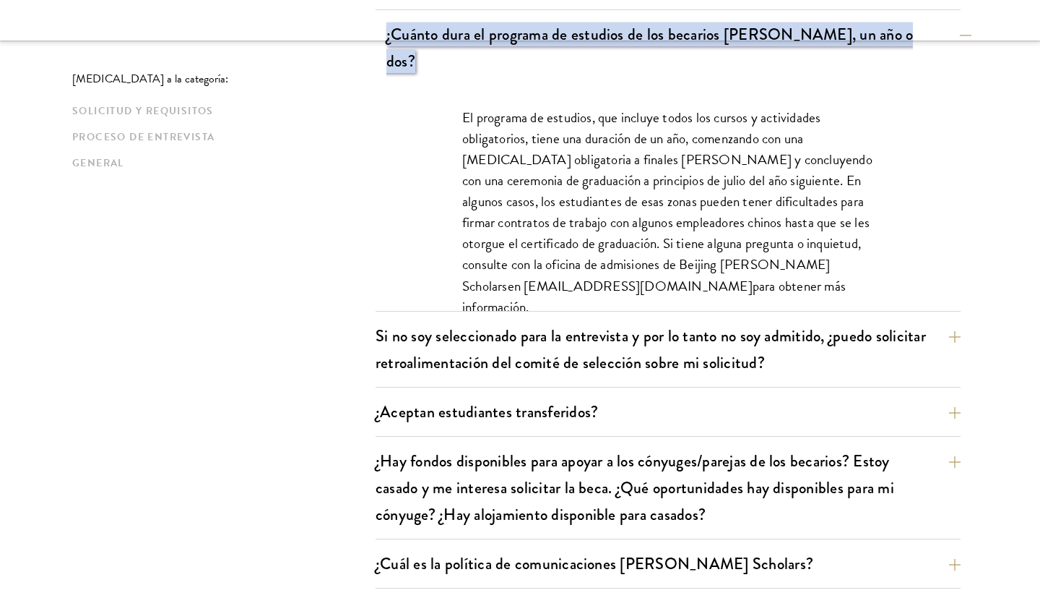
scroll to position [2366, 0]
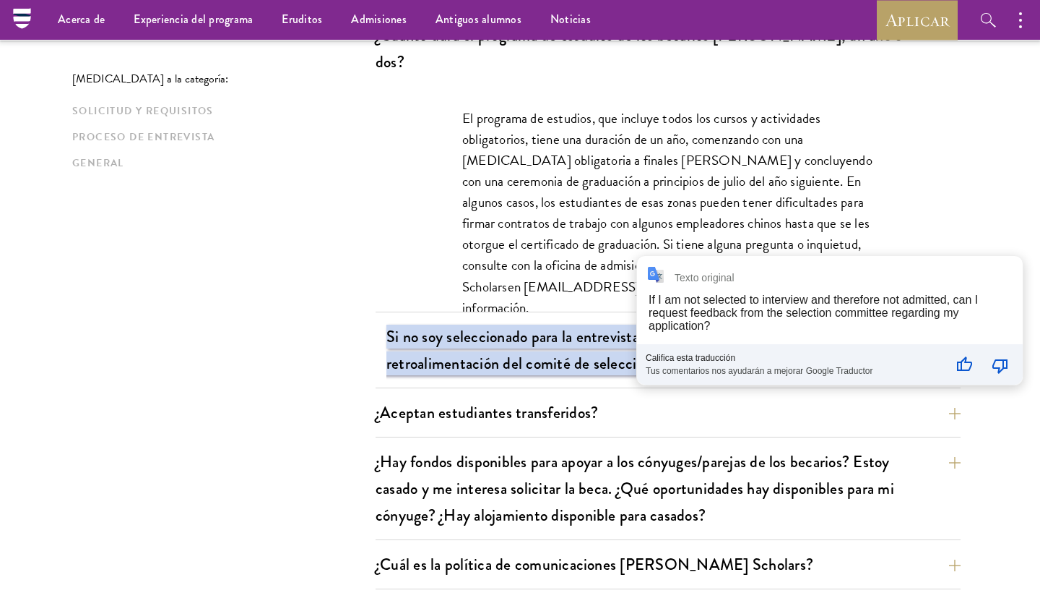
click at [596, 324] on font "Si no soy seleccionado para la entrevista y por lo tanto no soy admitido, ¿pued…" at bounding box center [662, 349] width 551 height 51
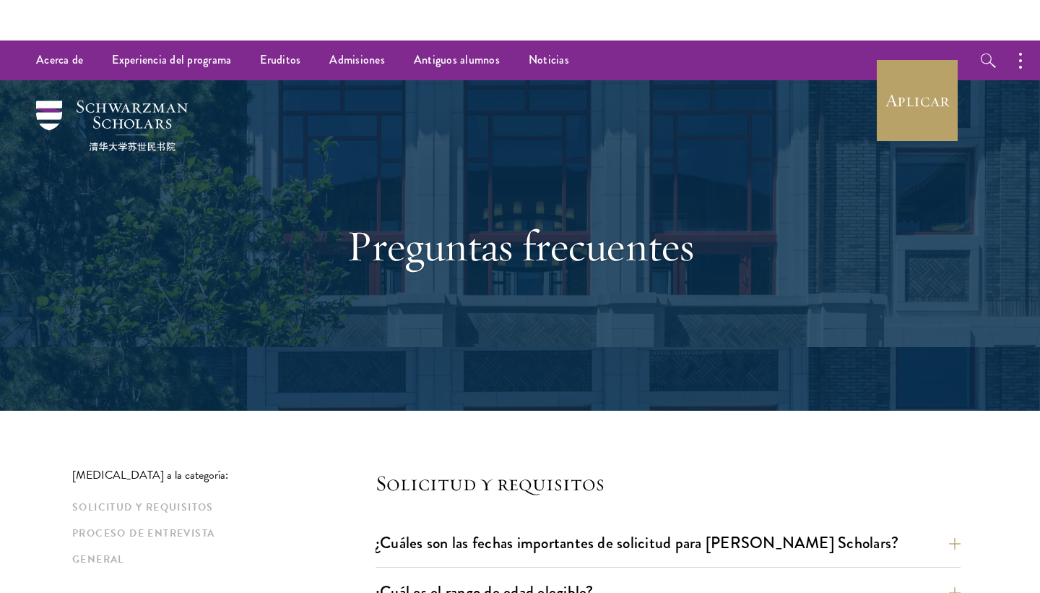
scroll to position [0, 0]
